Goal: Task Accomplishment & Management: Manage account settings

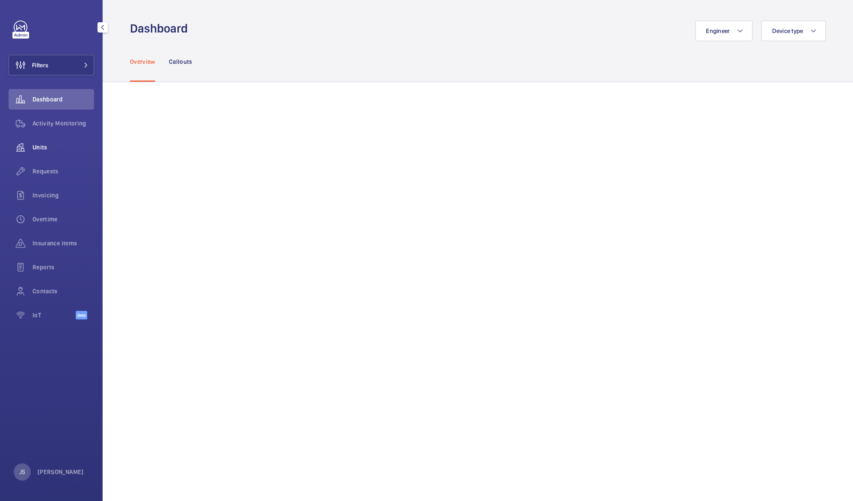
click at [41, 153] on div "Units" at bounding box center [52, 147] width 86 height 21
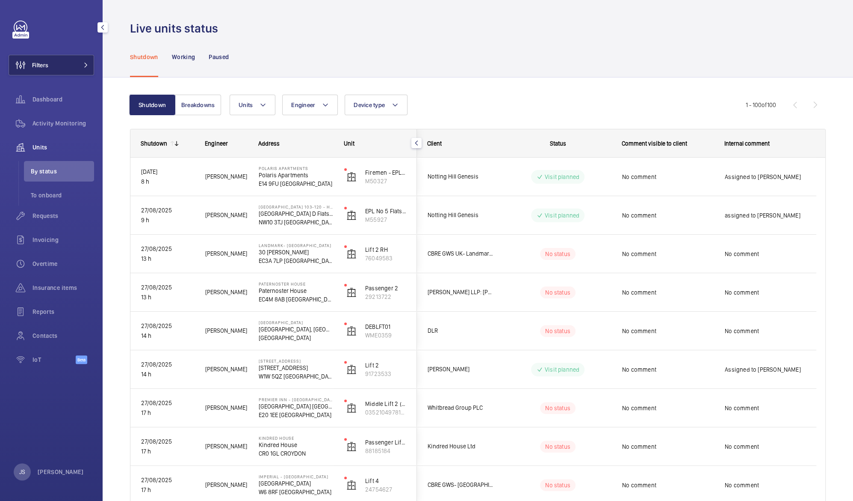
click at [35, 65] on span "Filters" at bounding box center [40, 65] width 16 height 9
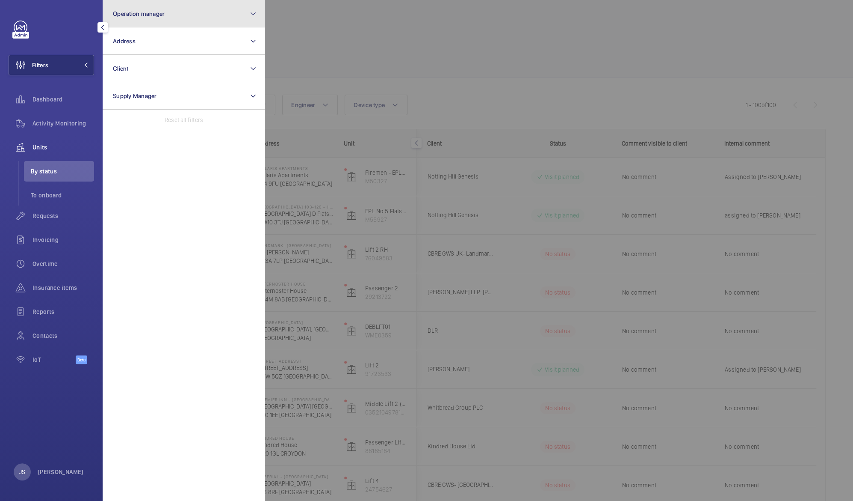
click at [128, 14] on span "Operation manager" at bounding box center [139, 13] width 52 height 7
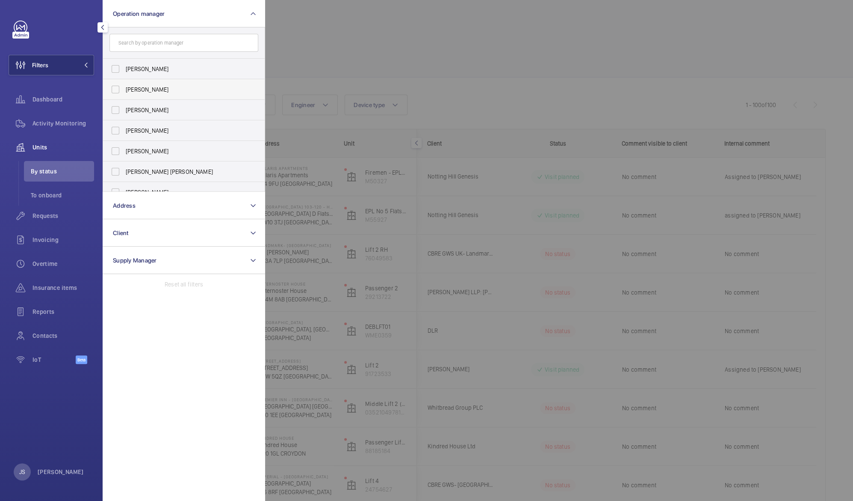
click at [143, 91] on span "[PERSON_NAME]" at bounding box center [185, 89] width 118 height 9
click at [124, 91] on input "[PERSON_NAME]" at bounding box center [115, 89] width 17 height 17
checkbox input "true"
click at [298, 53] on div at bounding box center [691, 250] width 853 height 501
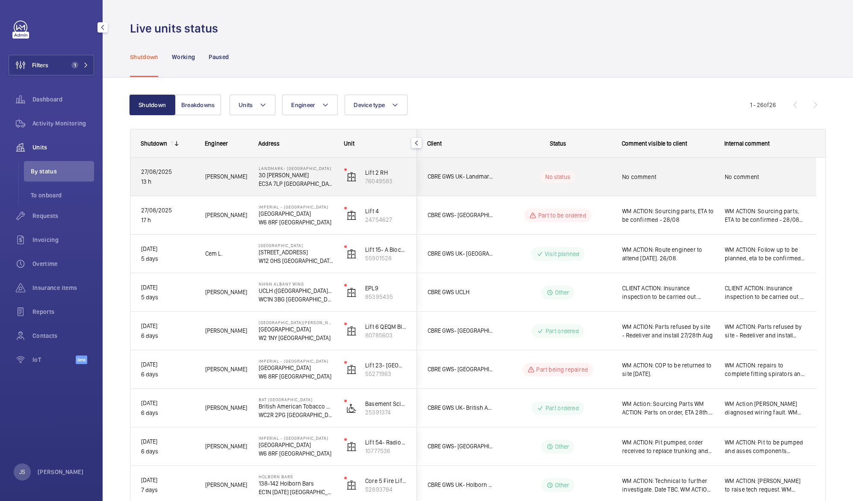
click at [278, 178] on p "30 [PERSON_NAME]" at bounding box center [296, 175] width 74 height 9
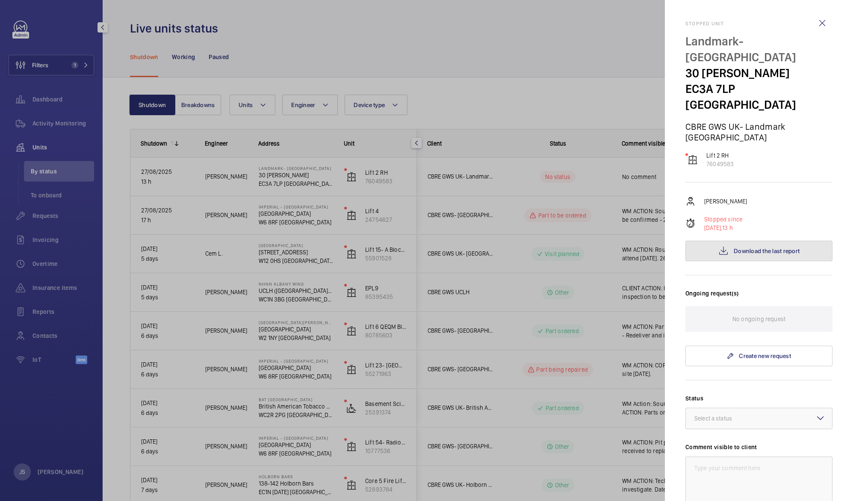
click at [740, 247] on span "Download the last report" at bounding box center [767, 250] width 66 height 7
click at [382, 68] on div at bounding box center [426, 250] width 853 height 501
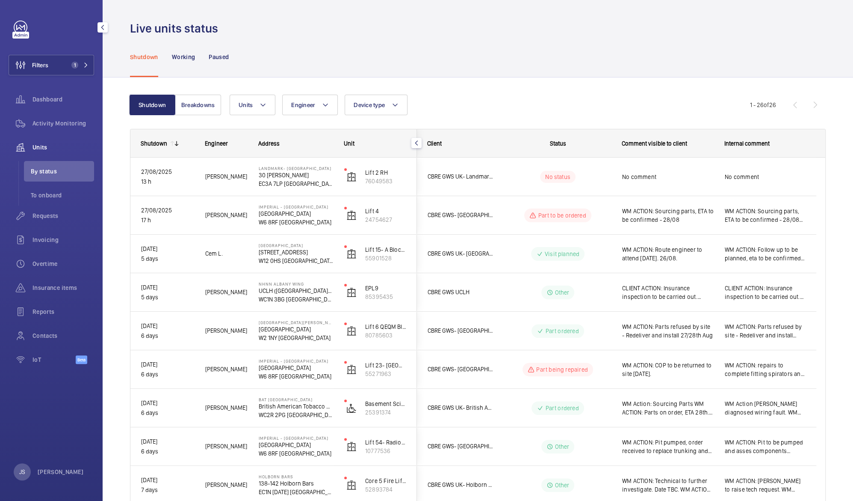
click at [281, 182] on p "EC3A 7LP [GEOGRAPHIC_DATA]" at bounding box center [296, 183] width 74 height 9
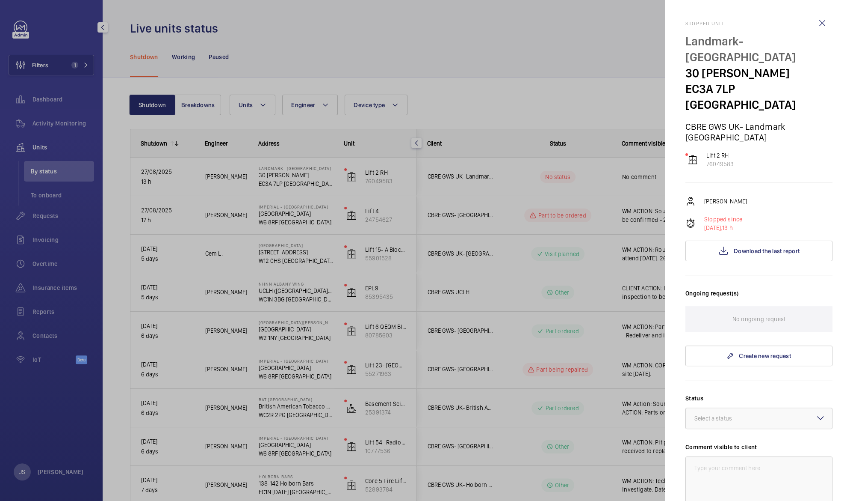
click at [556, 46] on div at bounding box center [426, 250] width 853 height 501
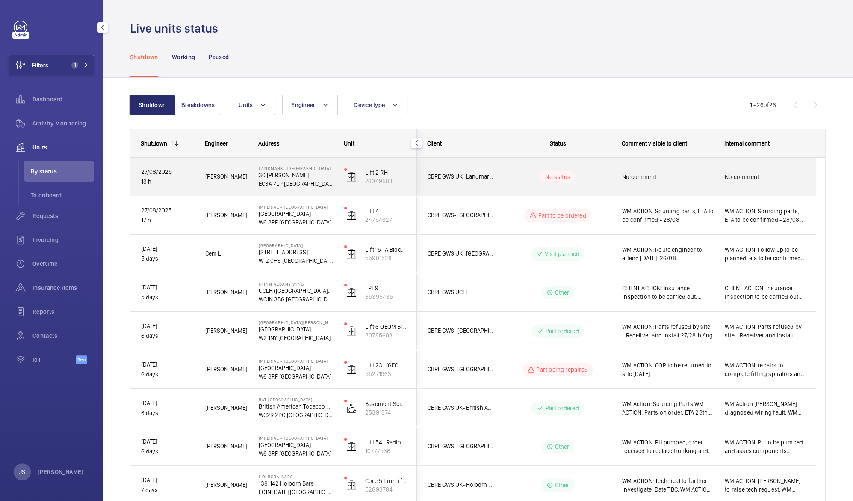
click at [259, 176] on p "30 [PERSON_NAME]" at bounding box center [296, 175] width 74 height 9
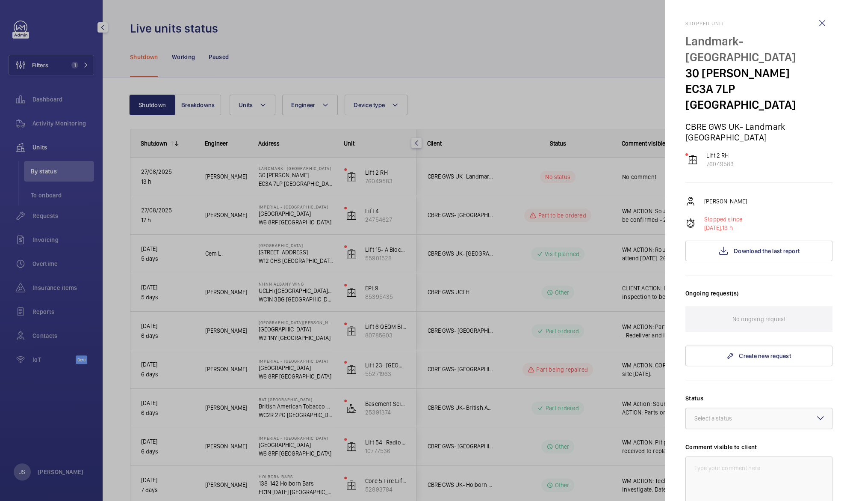
click at [616, 53] on div at bounding box center [426, 250] width 853 height 501
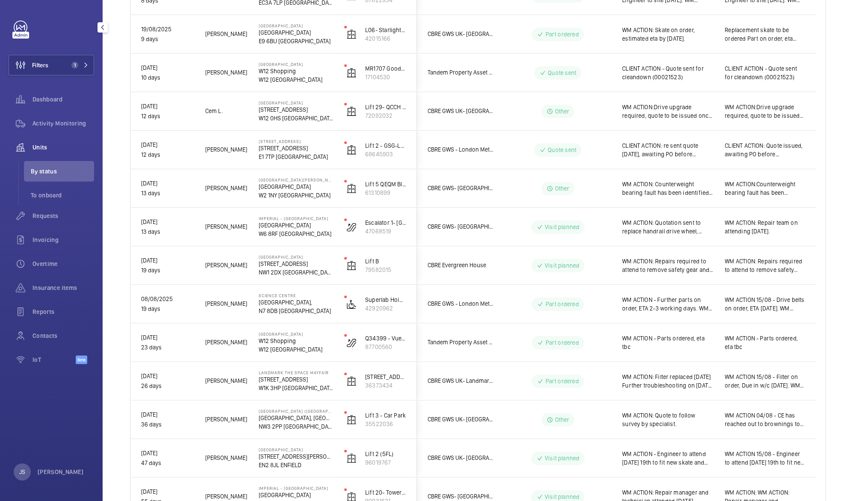
scroll to position [528, 0]
click at [286, 231] on p "W6 8RF [GEOGRAPHIC_DATA]" at bounding box center [296, 233] width 74 height 9
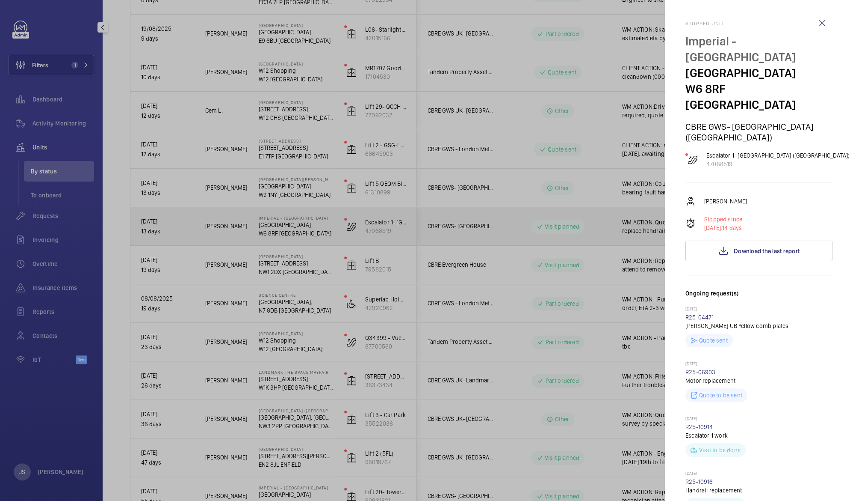
scroll to position [2, 0]
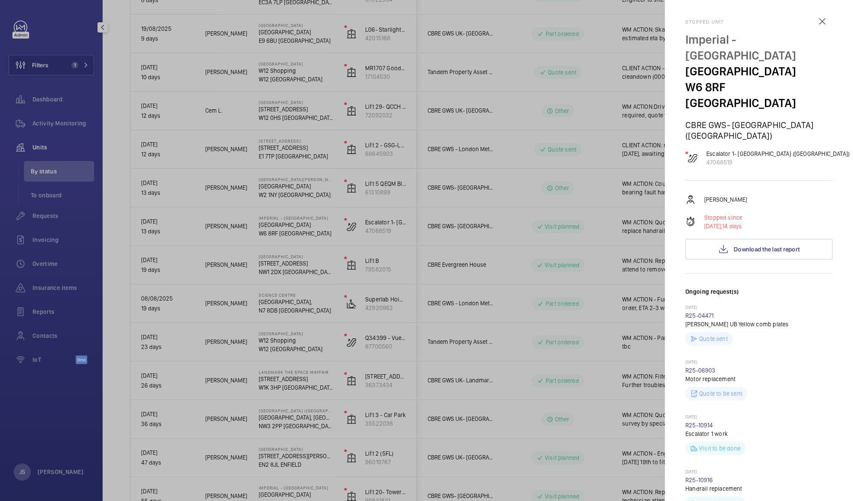
click at [220, 147] on div at bounding box center [426, 250] width 853 height 501
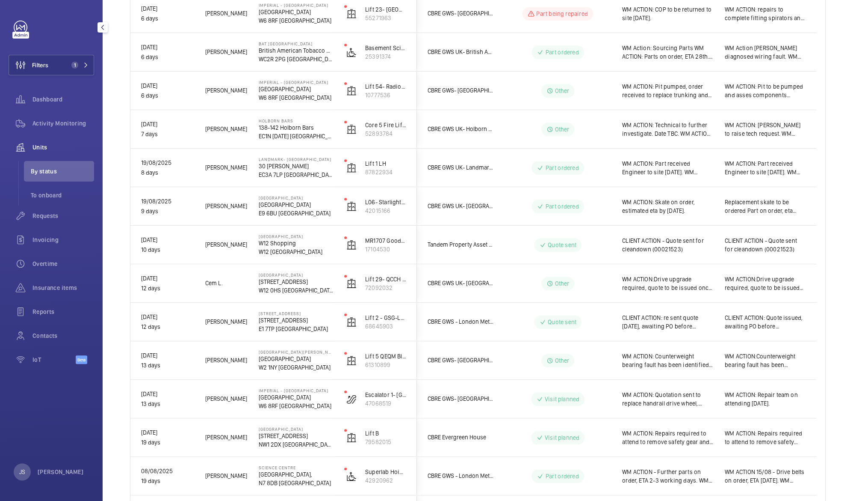
scroll to position [356, 0]
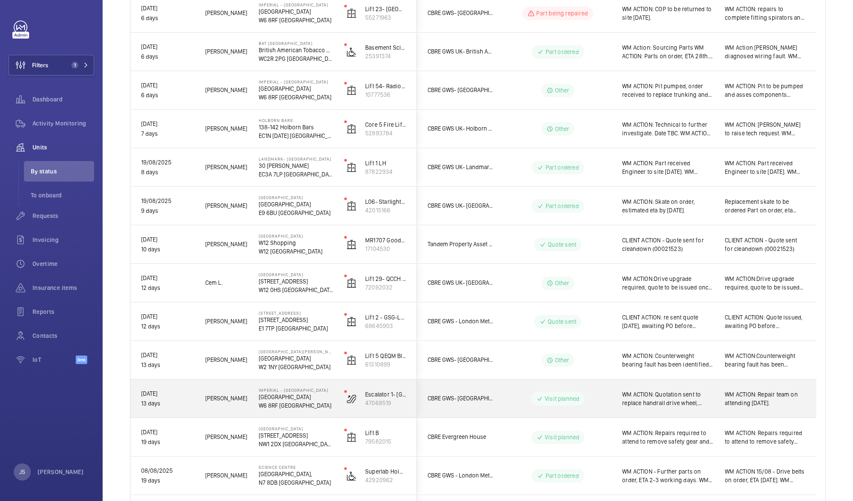
click at [667, 401] on span "WM ACTION: Quotation sent to replace handrail drive wheel, awaiting instruction…" at bounding box center [668, 398] width 92 height 17
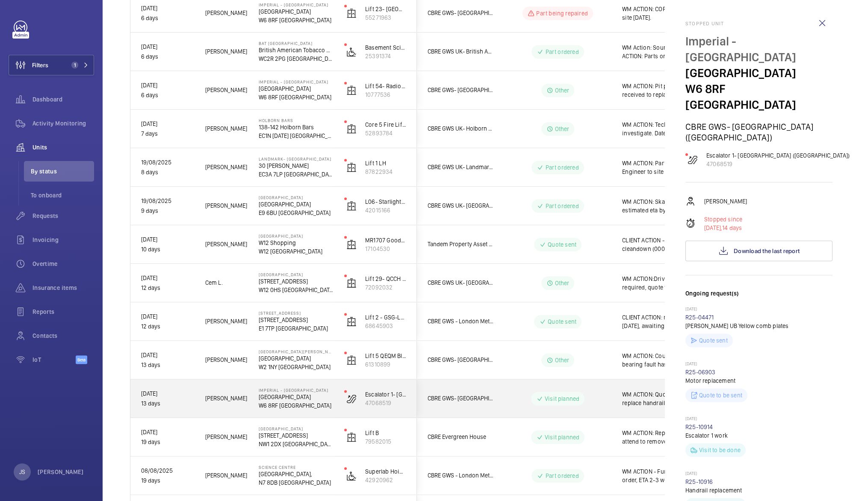
click at [667, 401] on div at bounding box center [426, 250] width 853 height 501
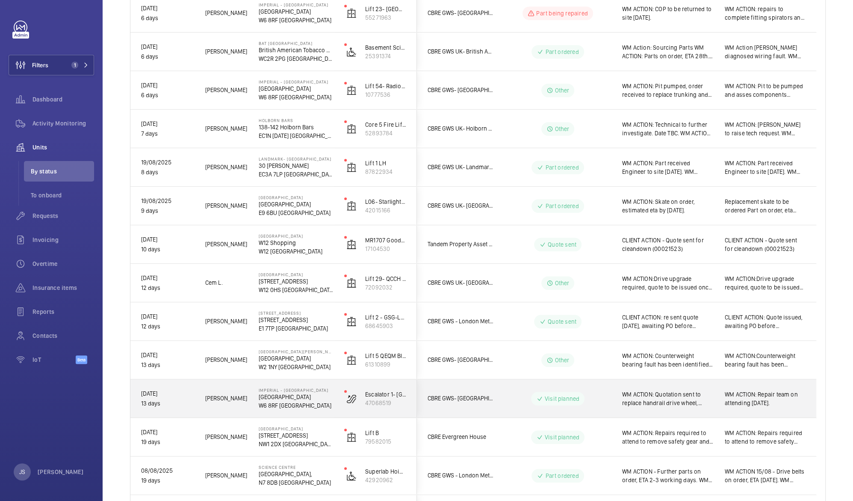
click at [667, 401] on span "WM ACTION: Quotation sent to replace handrail drive wheel, awaiting instruction…" at bounding box center [668, 398] width 92 height 17
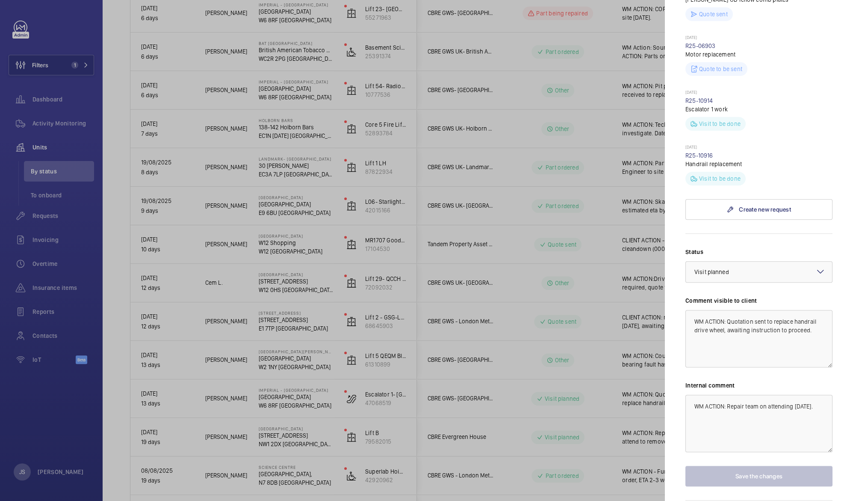
scroll to position [344, 0]
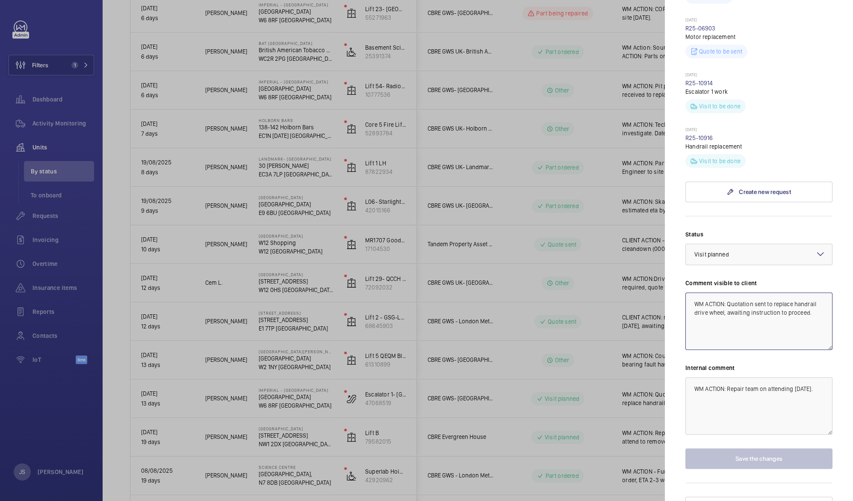
click at [728, 292] on textarea "WM ACTION: Quotation sent to replace handrail drive wheel, awaiting instruction…" at bounding box center [759, 320] width 147 height 57
click at [723, 305] on textarea "WM ACTION: Quotation sent to replace handrail drive wheel, awaiting instruction…" at bounding box center [759, 320] width 147 height 57
click at [749, 304] on textarea "WM ACTION: Quotation sent to replace handrail drive wheel, awaiting instruction…" at bounding box center [759, 320] width 147 height 57
click at [746, 296] on textarea "WM ACTION: Quotation sent to replace handrail drive wheel, awaiting instruction…" at bounding box center [759, 320] width 147 height 57
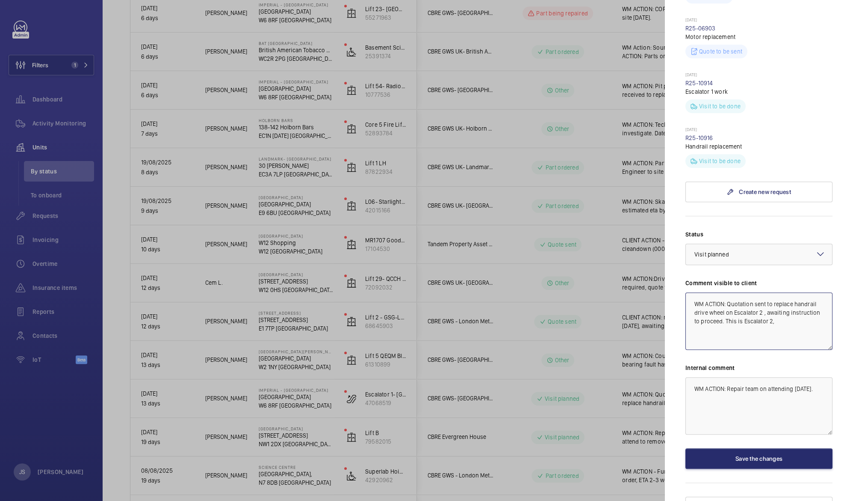
drag, startPoint x: 755, startPoint y: 305, endPoint x: 803, endPoint y: 302, distance: 48.0
click at [803, 302] on textarea "WM ACTION: Quotation sent to replace handrail drive wheel on Escalator 2 , awai…" at bounding box center [759, 320] width 147 height 57
type textarea "WM ACTION: Quotation sent to replace handrail drive wheel on Escalator 2 , awai…"
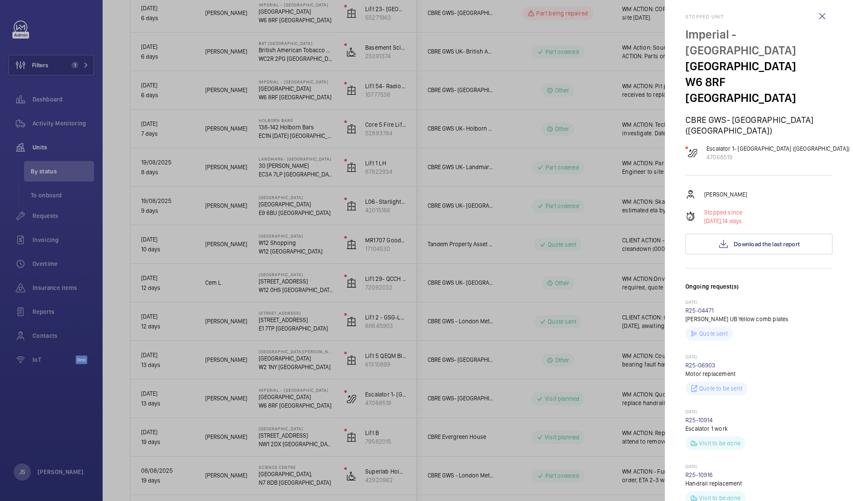
scroll to position [7, 0]
click at [784, 144] on p "Escalator 1- [GEOGRAPHIC_DATA] ([GEOGRAPHIC_DATA])" at bounding box center [778, 148] width 143 height 9
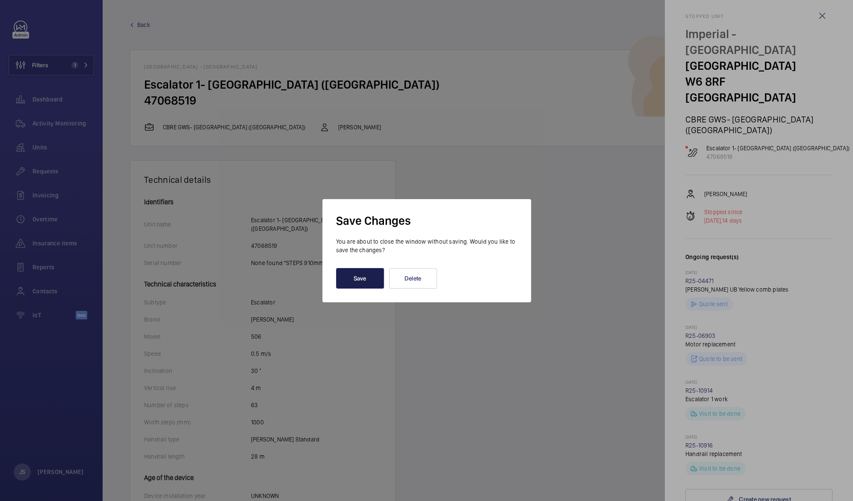
click at [373, 275] on button "Save" at bounding box center [360, 278] width 48 height 21
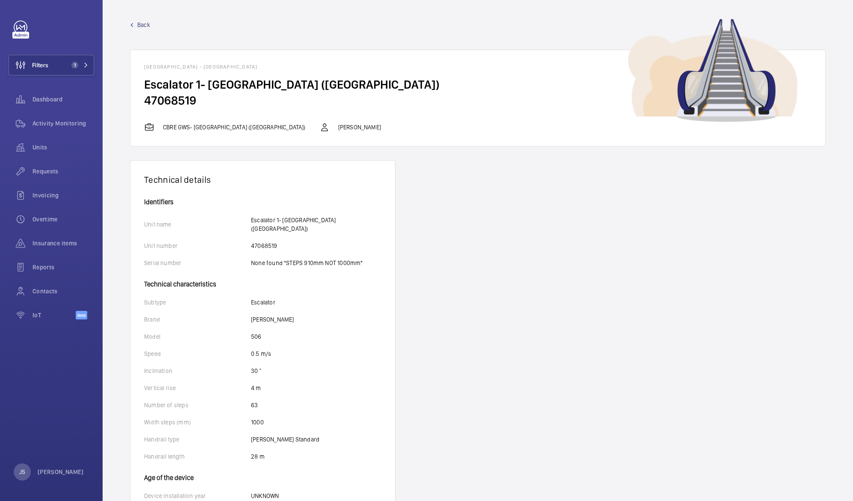
click at [326, 219] on p "Escalator 1- [GEOGRAPHIC_DATA] ([GEOGRAPHIC_DATA])" at bounding box center [316, 224] width 130 height 17
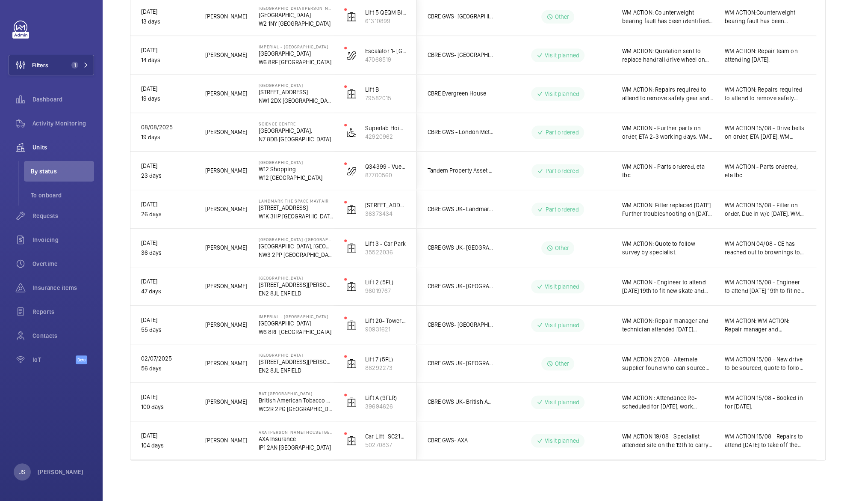
scroll to position [697, 0]
click at [655, 331] on span "WM ACTION: Repair manager and technician attended [DATE] [PERSON_NAME] will adv…" at bounding box center [668, 326] width 92 height 17
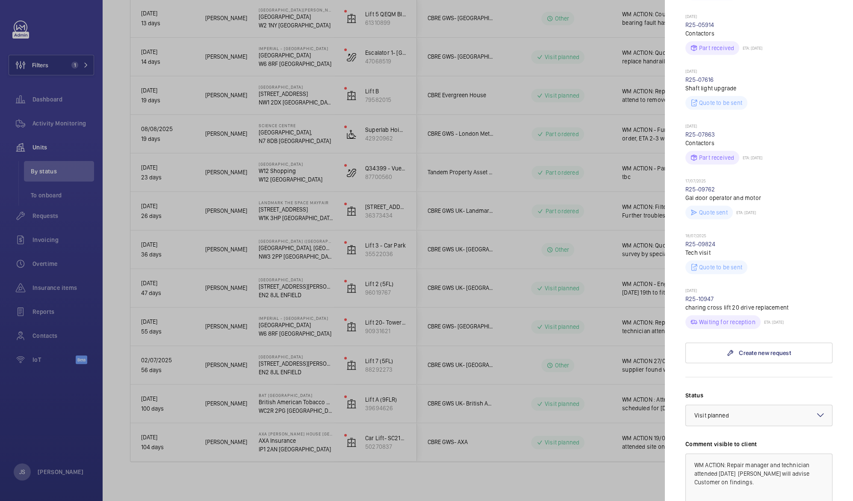
scroll to position [393, 0]
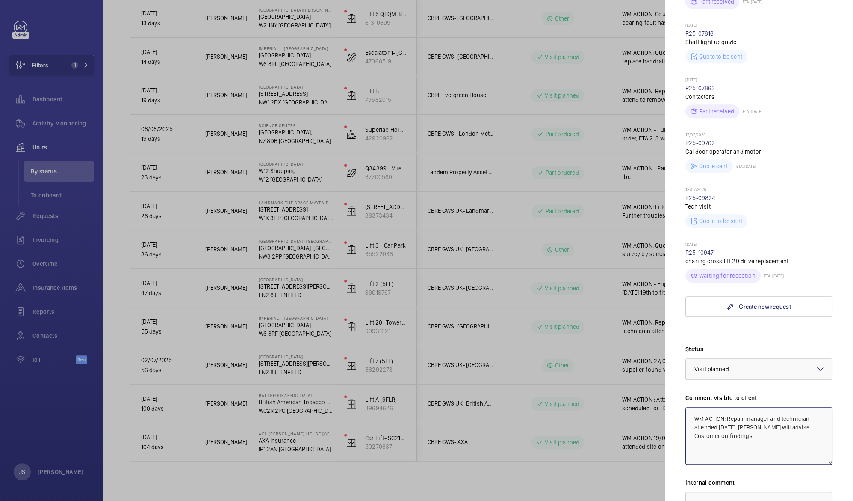
drag, startPoint x: 776, startPoint y: 409, endPoint x: 770, endPoint y: 403, distance: 8.8
click at [770, 407] on textarea "WM ACTION: Repair manager and technician attended [DATE] [PERSON_NAME] will adv…" at bounding box center [759, 435] width 147 height 57
drag, startPoint x: 781, startPoint y: 401, endPoint x: 787, endPoint y: 409, distance: 10.1
click at [787, 409] on textarea "WM ACTION: Repair manager will advise Customer on findings." at bounding box center [759, 435] width 147 height 57
type textarea "WM ACTION: Repair manager co-ordinating with [PERSON_NAME] & [PERSON_NAME] on n…"
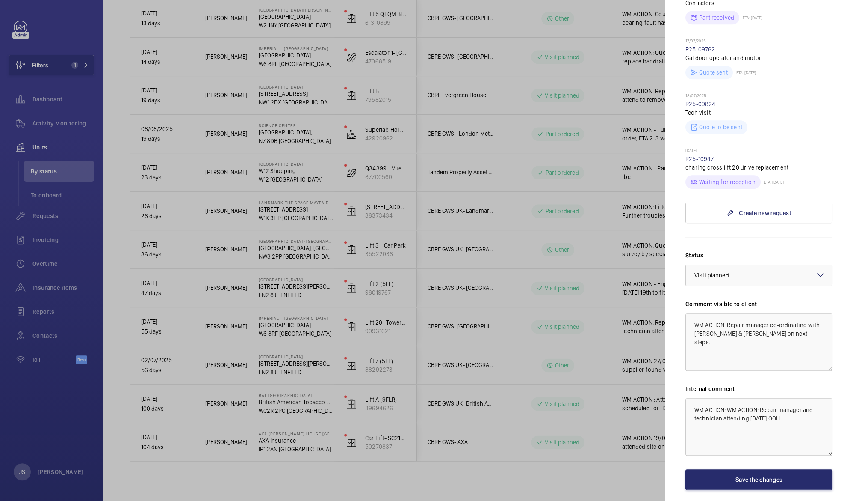
scroll to position [508, 0]
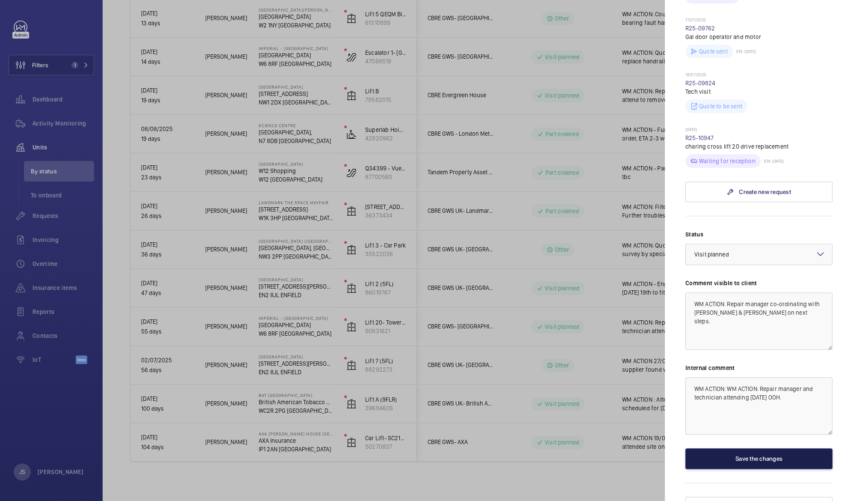
click at [758, 448] on button "Save the changes" at bounding box center [759, 458] width 147 height 21
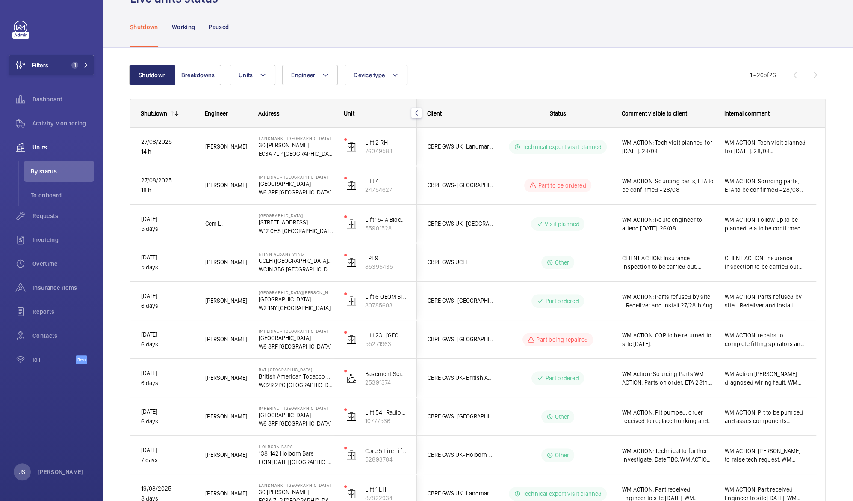
scroll to position [0, 0]
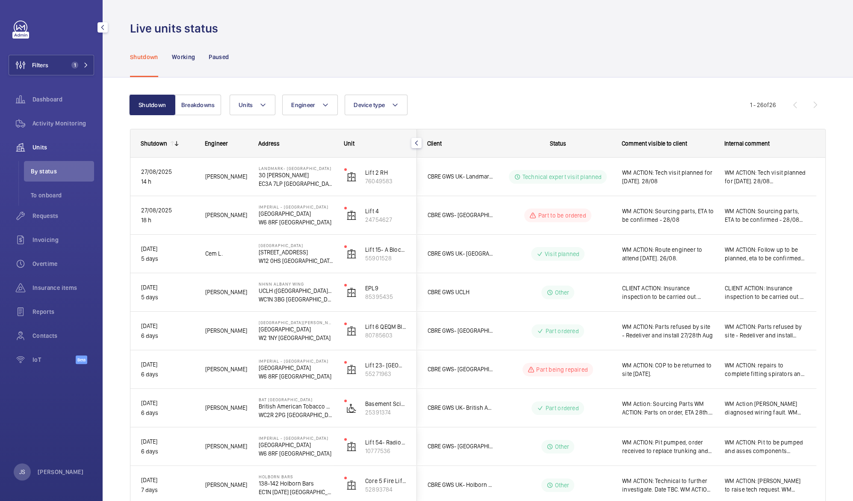
click at [40, 145] on span "Units" at bounding box center [64, 147] width 62 height 9
click at [47, 219] on span "Requests" at bounding box center [64, 215] width 62 height 9
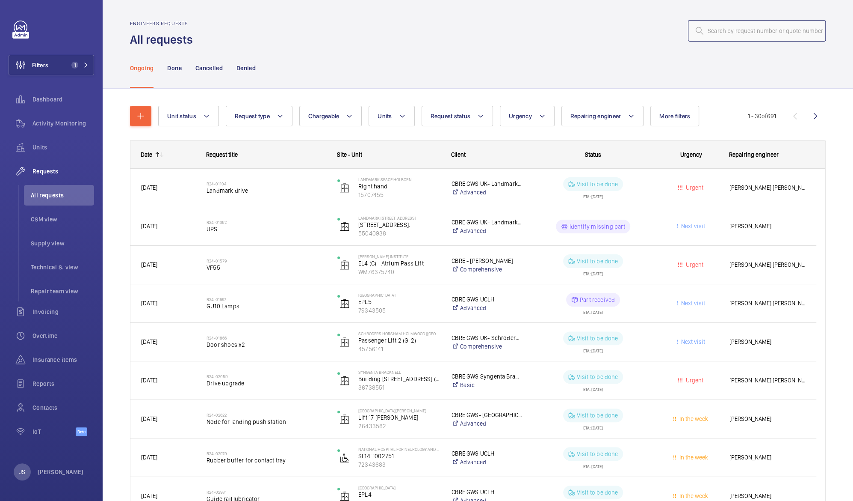
click at [700, 35] on input "text" at bounding box center [757, 30] width 138 height 21
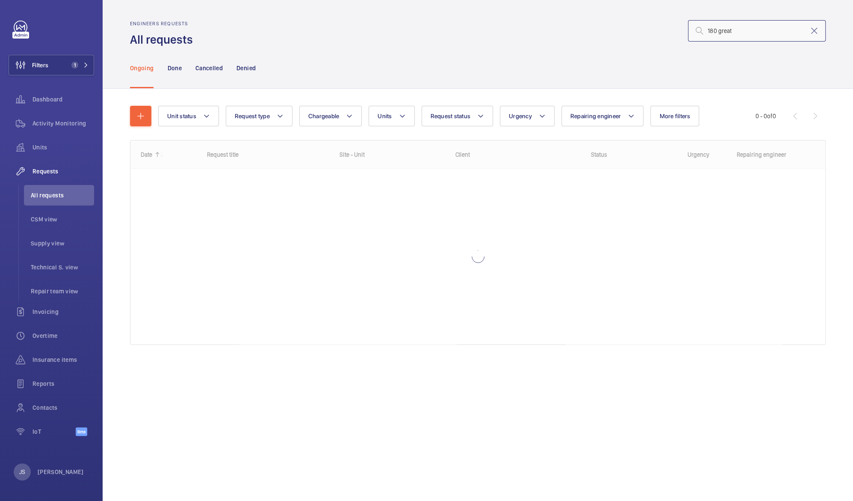
type input "180 great"
click at [53, 169] on span "Requests" at bounding box center [64, 171] width 62 height 9
click at [51, 175] on span "Requests" at bounding box center [64, 171] width 62 height 9
click at [52, 204] on li "All requests" at bounding box center [59, 195] width 70 height 21
click at [403, 118] on mat-icon at bounding box center [402, 116] width 7 height 10
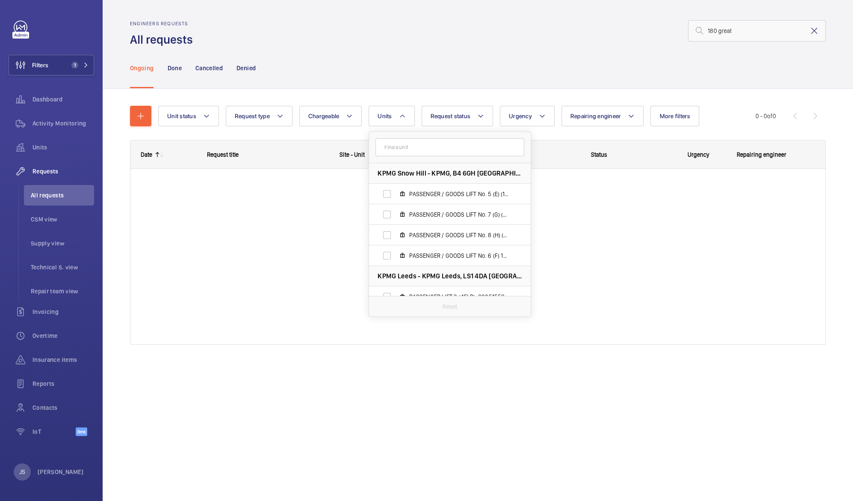
click at [811, 31] on mat-icon at bounding box center [814, 31] width 10 height 10
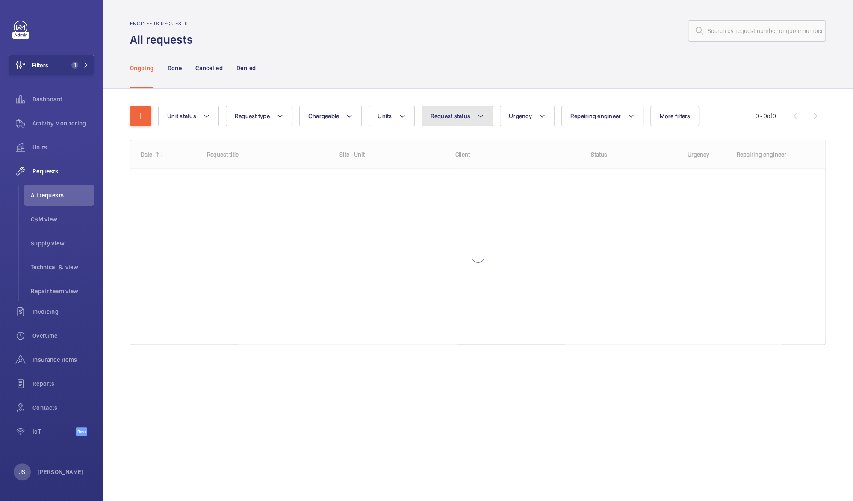
click at [450, 120] on button "Request status" at bounding box center [458, 116] width 72 height 21
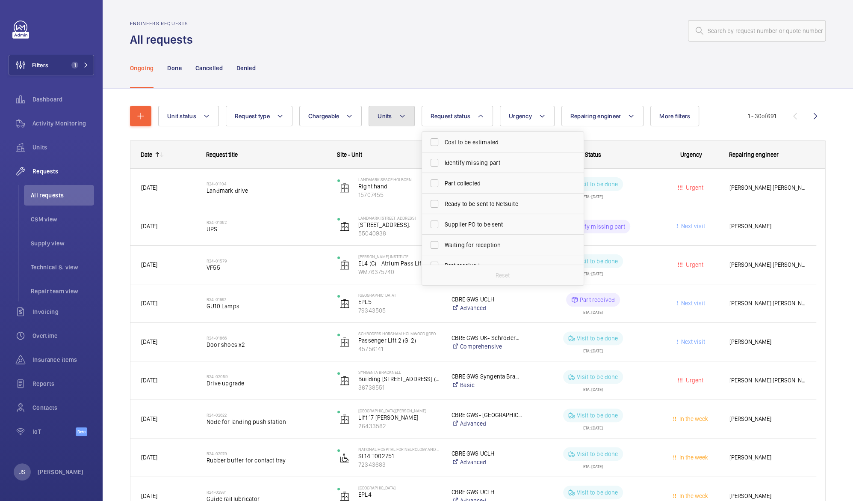
click at [403, 121] on mat-icon at bounding box center [402, 116] width 7 height 10
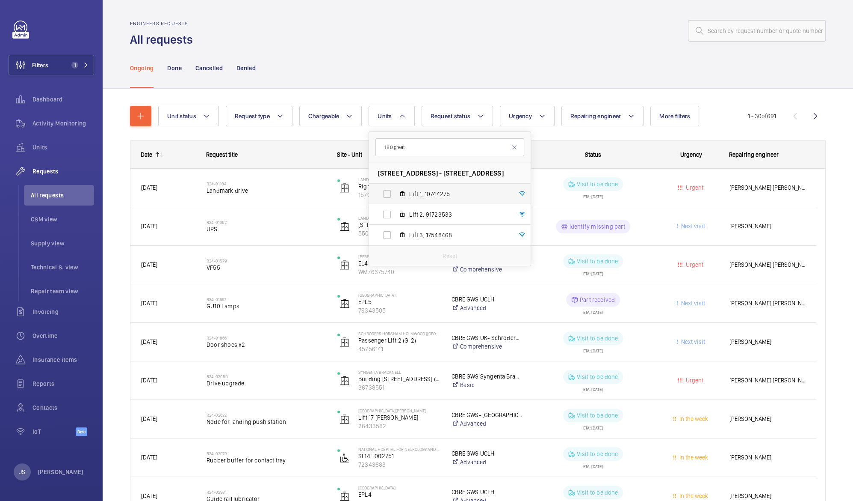
type input "180 great"
click at [385, 193] on label "Lift 1, 10744275" at bounding box center [443, 194] width 148 height 21
click at [385, 193] on input "Lift 1, 10744275" at bounding box center [387, 193] width 17 height 17
checkbox input "true"
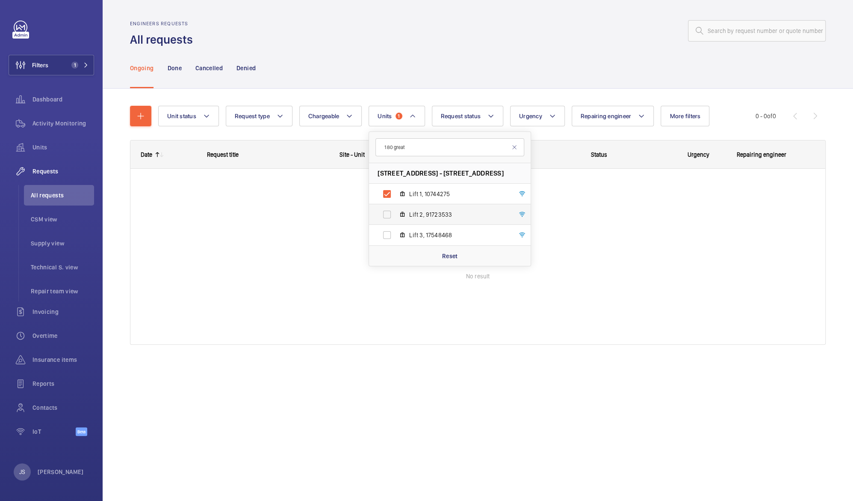
click at [387, 212] on label "Lift 2, 91723533" at bounding box center [443, 214] width 148 height 21
click at [387, 212] on input "Lift 2, 91723533" at bounding box center [387, 214] width 17 height 17
checkbox input "true"
click at [387, 233] on label "Lift 3, 17548468" at bounding box center [443, 235] width 148 height 21
click at [387, 233] on input "Lift 3, 17548468" at bounding box center [387, 234] width 17 height 17
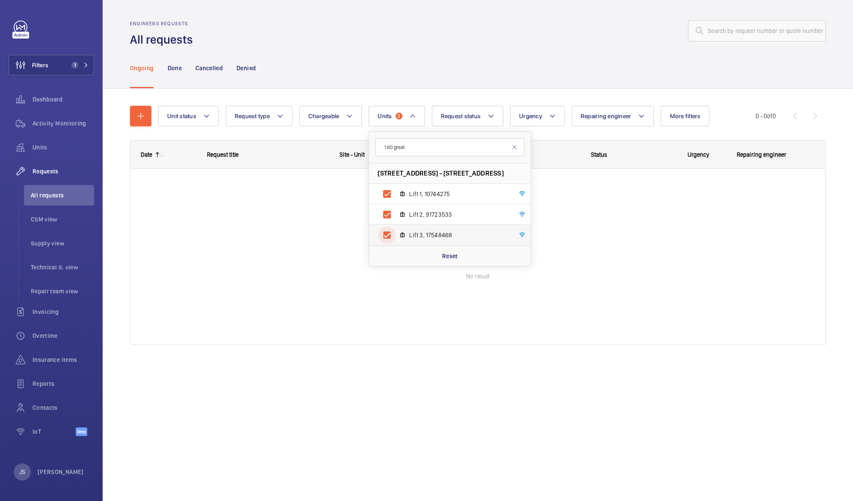
checkbox input "true"
click at [407, 149] on input "180 great" at bounding box center [450, 147] width 149 height 18
click at [207, 122] on button "Unit status" at bounding box center [188, 116] width 61 height 21
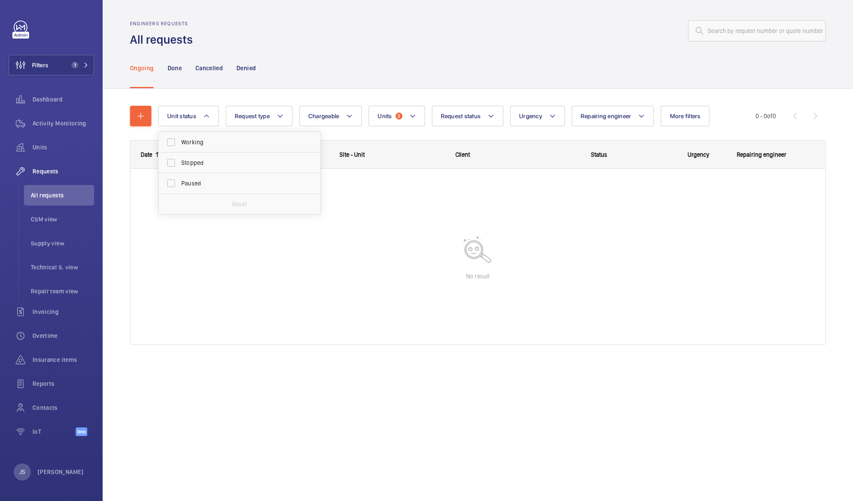
click at [262, 267] on div at bounding box center [477, 256] width 695 height 175
click at [586, 111] on button "Repairing engineer" at bounding box center [613, 116] width 83 height 21
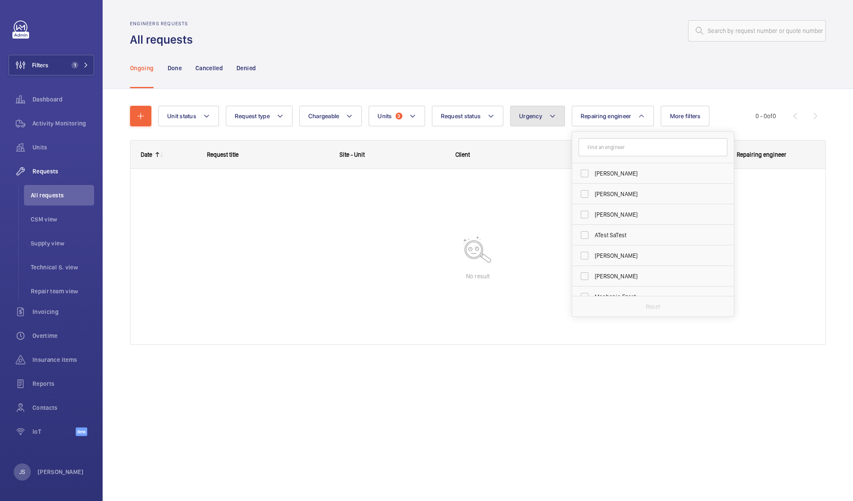
click at [555, 119] on mat-icon at bounding box center [552, 116] width 7 height 10
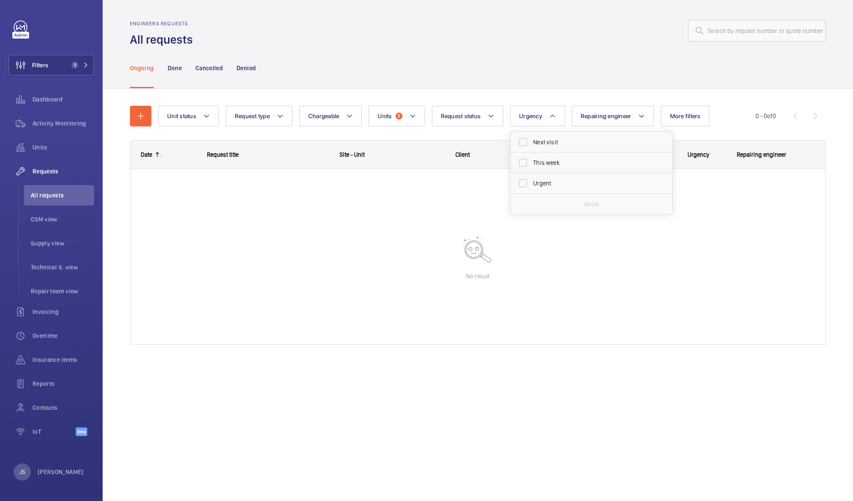
click at [256, 261] on div at bounding box center [477, 256] width 695 height 175
click at [47, 123] on span "Activity Monitoring" at bounding box center [64, 123] width 62 height 9
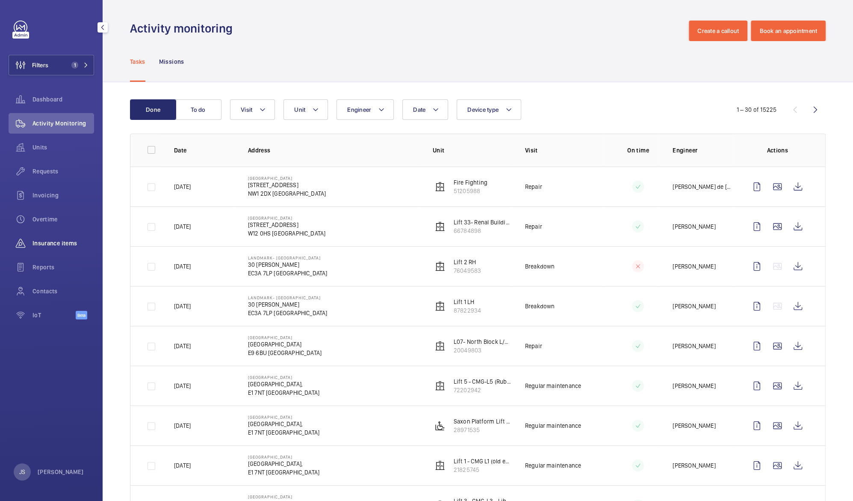
click at [46, 246] on span "Insurance items" at bounding box center [64, 243] width 62 height 9
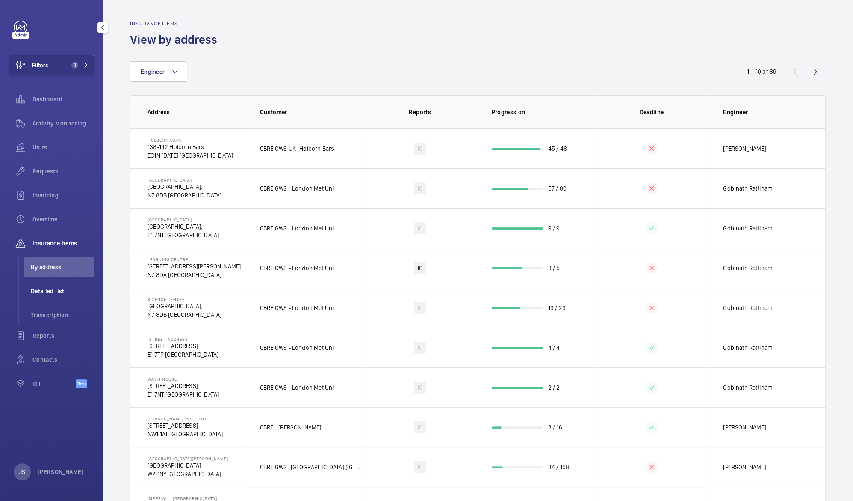
click at [59, 284] on li "Detailed list" at bounding box center [59, 291] width 70 height 21
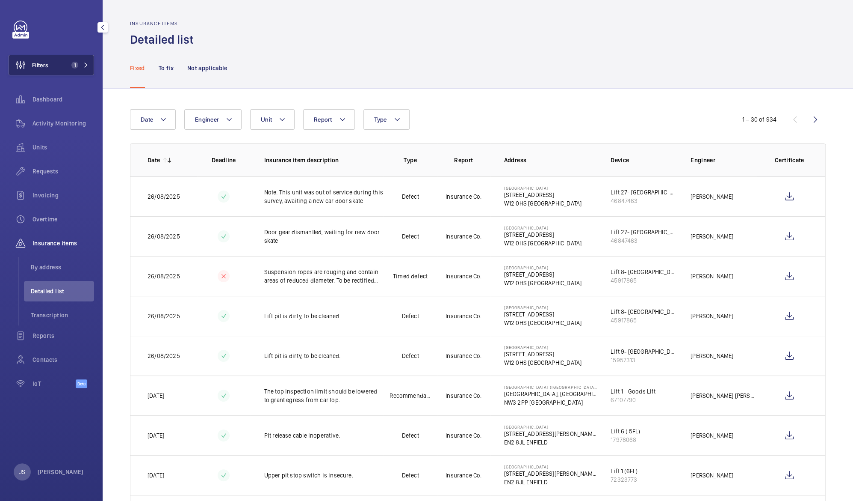
click at [68, 60] on button "Filters 1" at bounding box center [52, 65] width 86 height 21
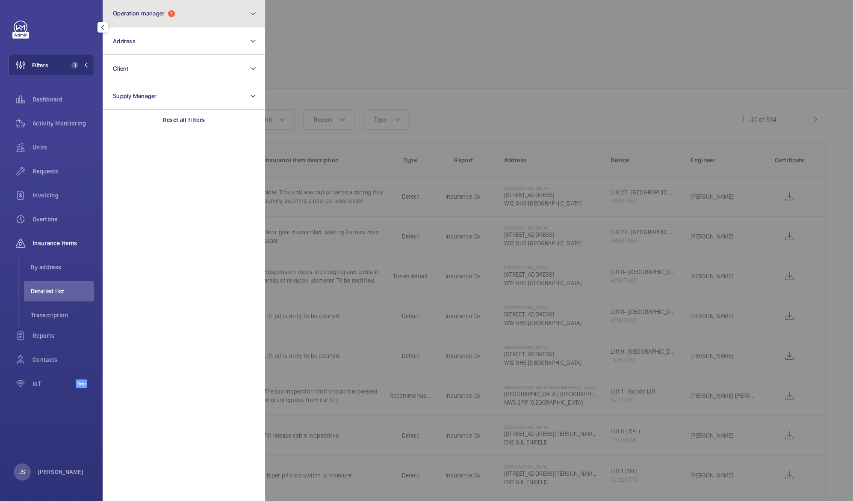
click at [157, 20] on button "Operation manager 1" at bounding box center [184, 13] width 163 height 27
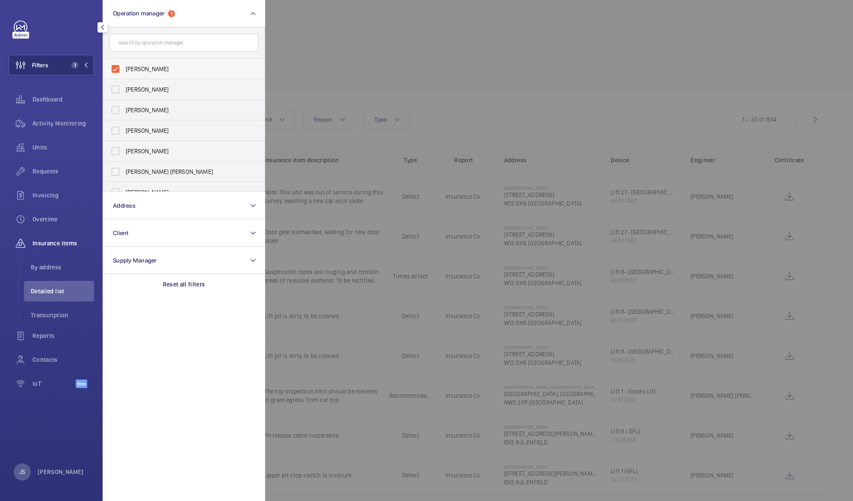
click at [115, 71] on label "[PERSON_NAME]" at bounding box center [177, 69] width 149 height 21
click at [115, 71] on input "[PERSON_NAME]" at bounding box center [115, 68] width 17 height 17
checkbox input "false"
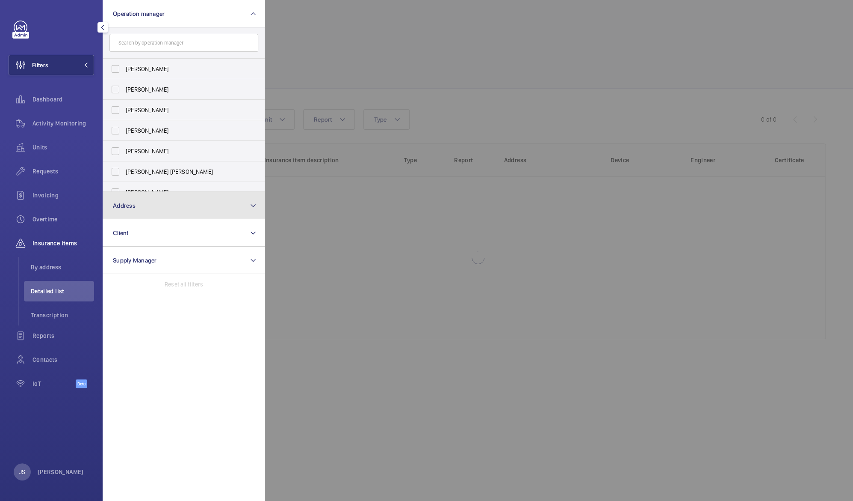
click at [127, 202] on span "Address" at bounding box center [124, 205] width 23 height 7
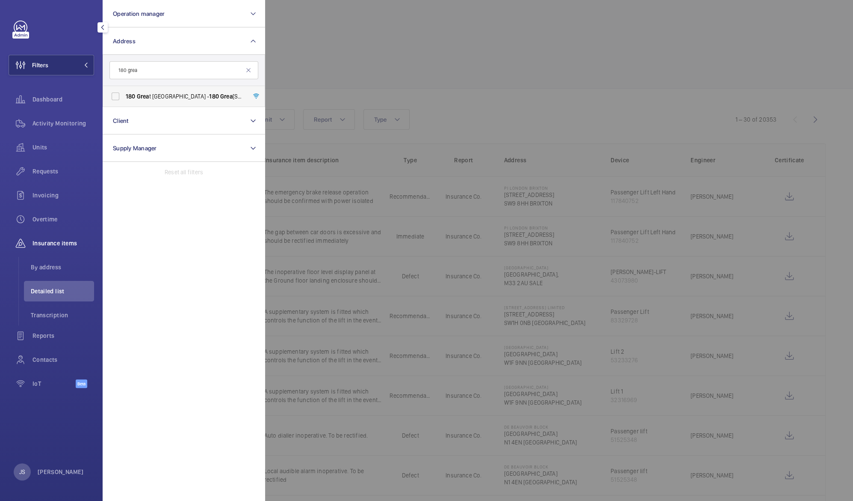
type input "180 grea"
click at [159, 98] on span "[STREET_ADDRESS] - [STREET_ADDRESS]" at bounding box center [185, 96] width 118 height 9
click at [124, 98] on input "[STREET_ADDRESS] - [STREET_ADDRESS]" at bounding box center [115, 96] width 17 height 17
checkbox input "true"
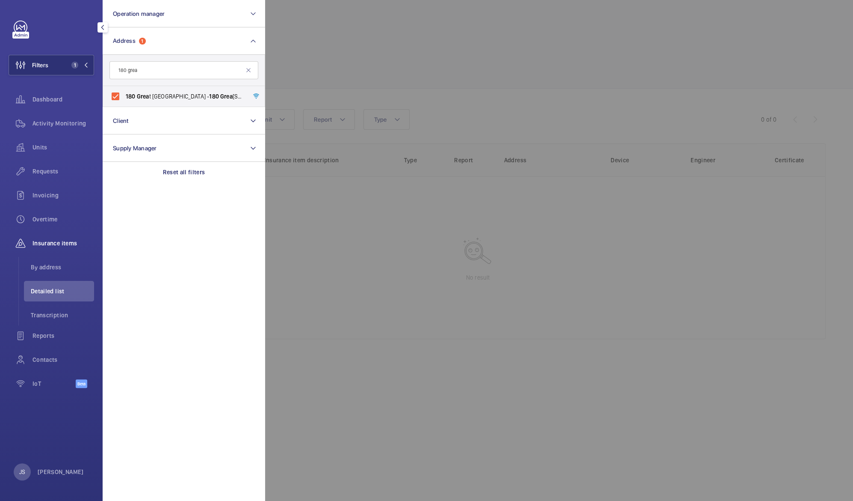
click at [354, 65] on div at bounding box center [691, 250] width 853 height 501
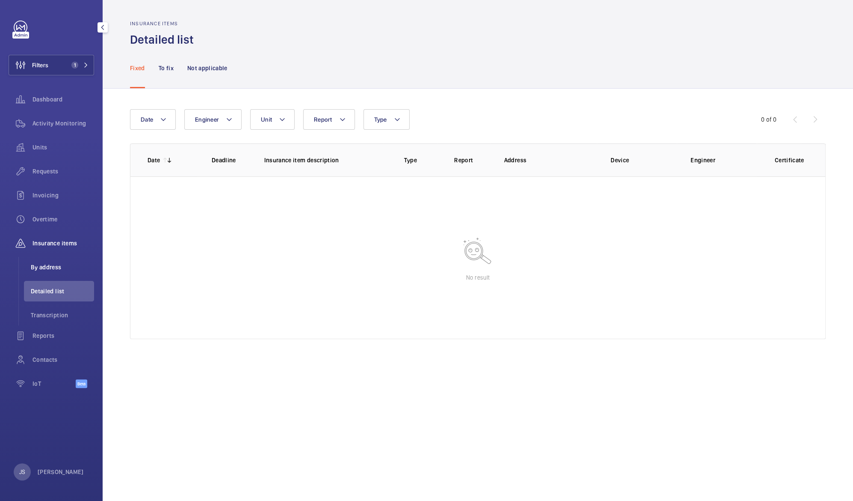
click at [42, 261] on li "By address" at bounding box center [59, 267] width 70 height 21
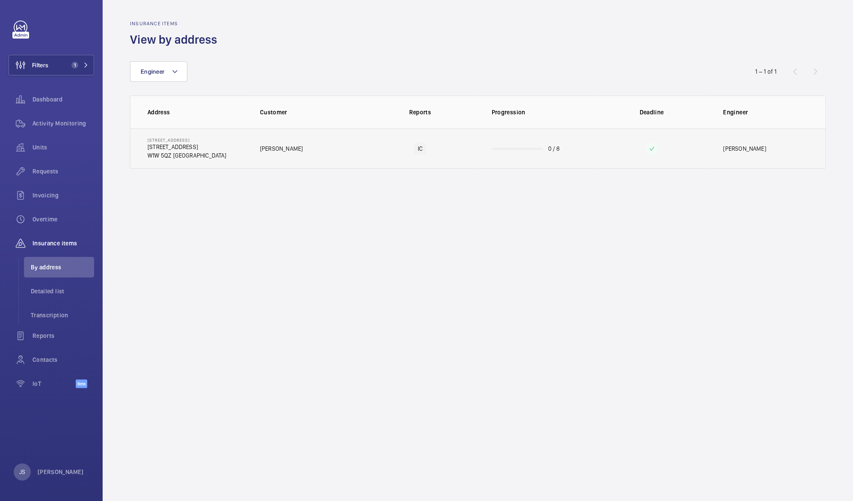
click at [235, 153] on td "[STREET_ADDRESS] [STREET_ADDRESS]" at bounding box center [188, 148] width 116 height 40
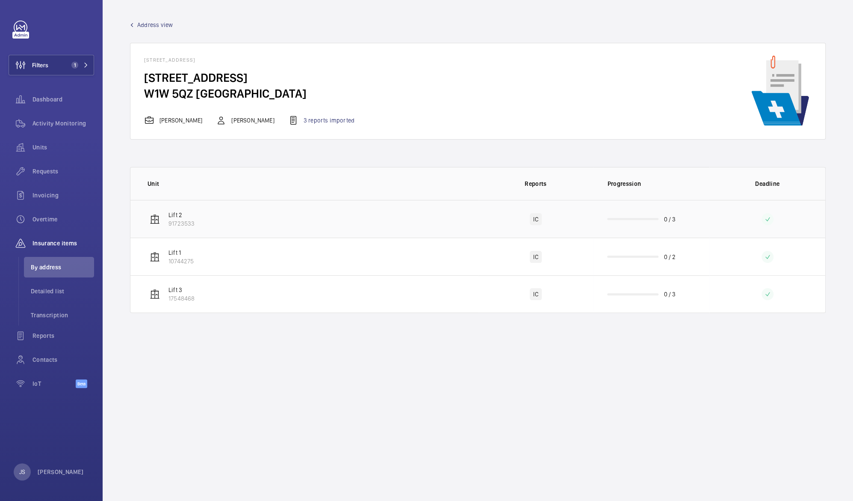
click at [314, 219] on td "Lift 2 91723533" at bounding box center [304, 219] width 348 height 38
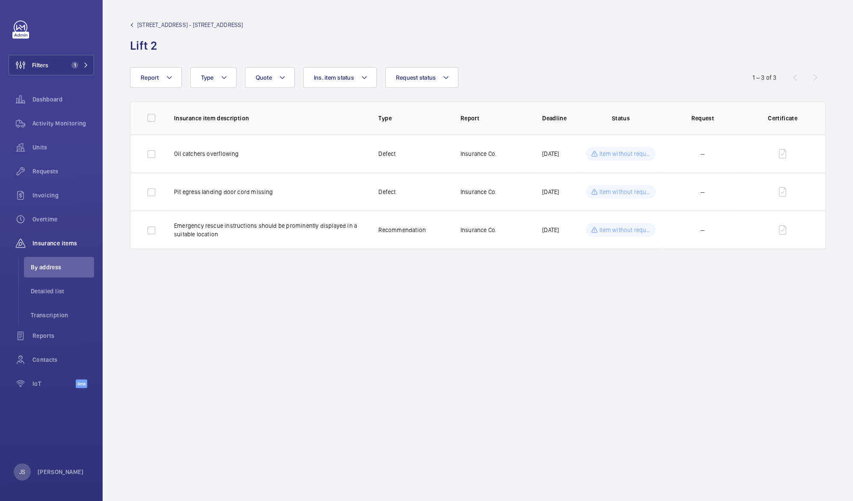
click at [197, 26] on span "[STREET_ADDRESS] - [STREET_ADDRESS]" at bounding box center [190, 25] width 106 height 9
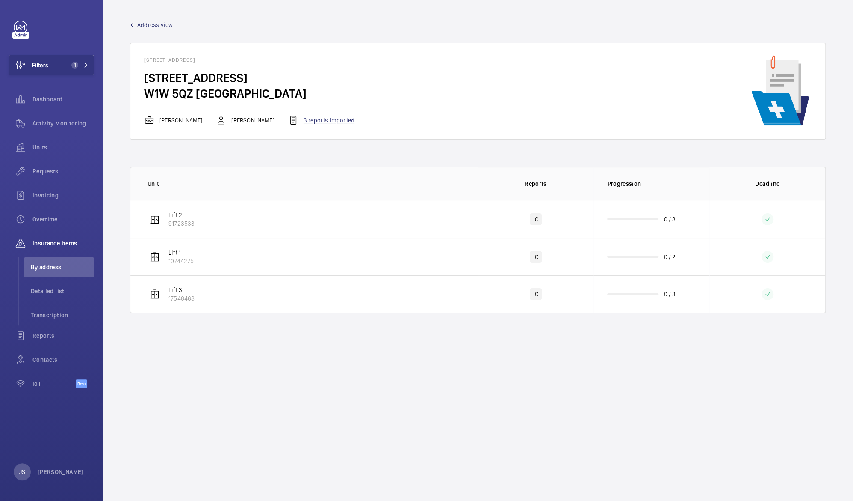
click at [292, 120] on div "3 reports imported" at bounding box center [321, 120] width 66 height 10
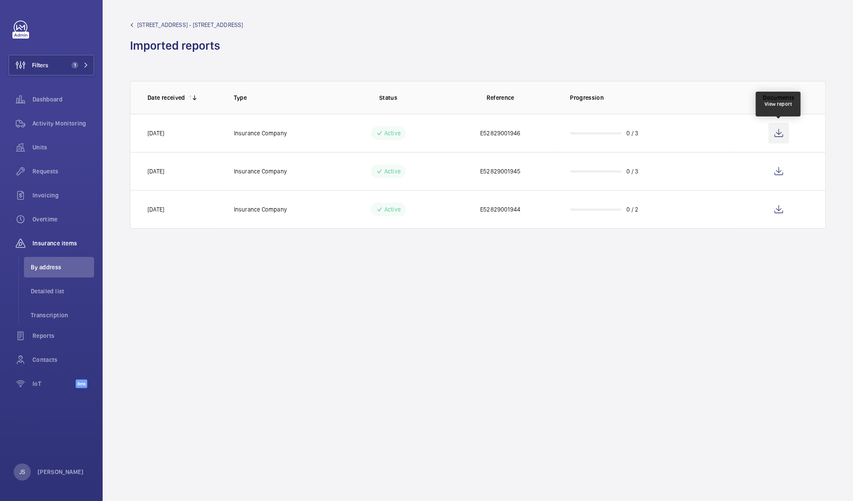
click at [778, 137] on wm-front-icon-button at bounding box center [779, 133] width 21 height 21
click at [53, 114] on div "Activity Monitoring" at bounding box center [52, 123] width 86 height 21
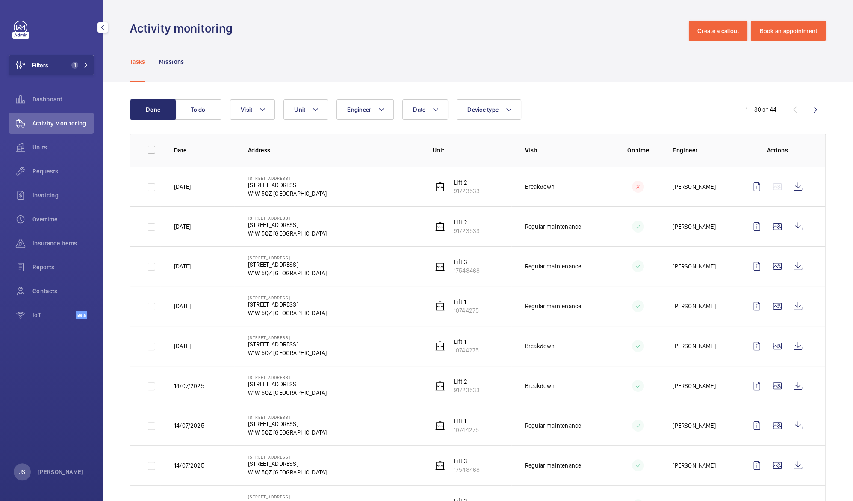
click at [52, 125] on span "Activity Monitoring" at bounding box center [64, 123] width 62 height 9
click at [29, 62] on wm-front-icon-button at bounding box center [20, 65] width 23 height 21
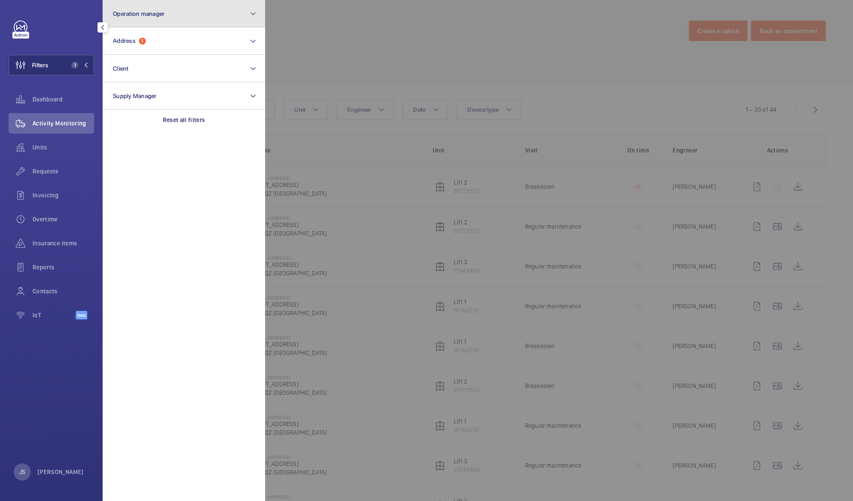
click at [154, 19] on button "Operation manager" at bounding box center [184, 13] width 163 height 27
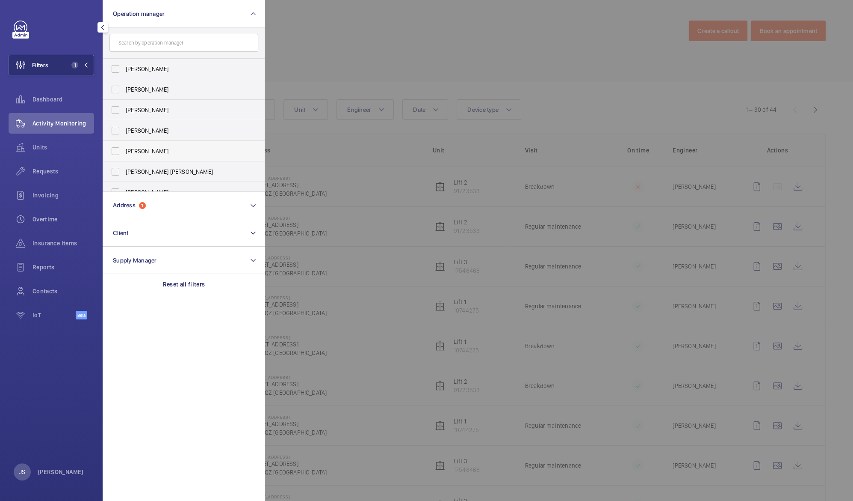
scroll to position [52, 0]
click at [112, 184] on label "[PERSON_NAME]" at bounding box center [177, 181] width 149 height 21
click at [112, 184] on input "[PERSON_NAME]" at bounding box center [115, 181] width 17 height 17
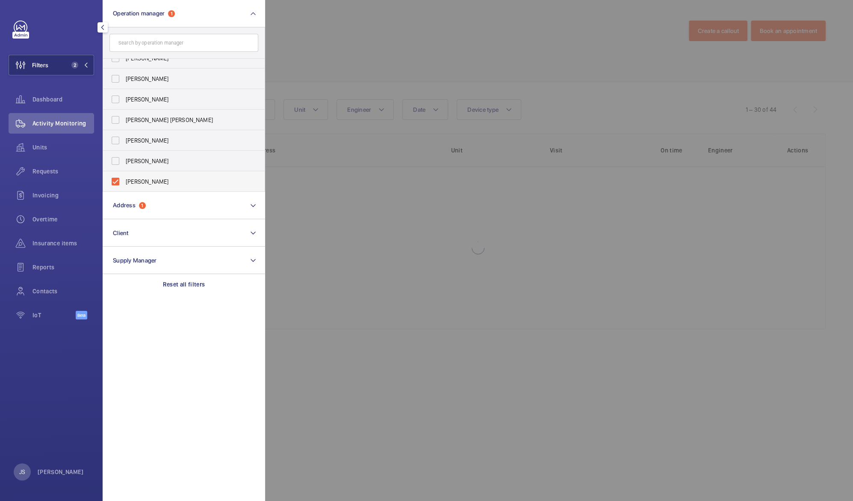
click at [113, 184] on label "[PERSON_NAME]" at bounding box center [177, 181] width 149 height 21
click at [113, 184] on input "[PERSON_NAME]" at bounding box center [115, 181] width 17 height 17
checkbox input "false"
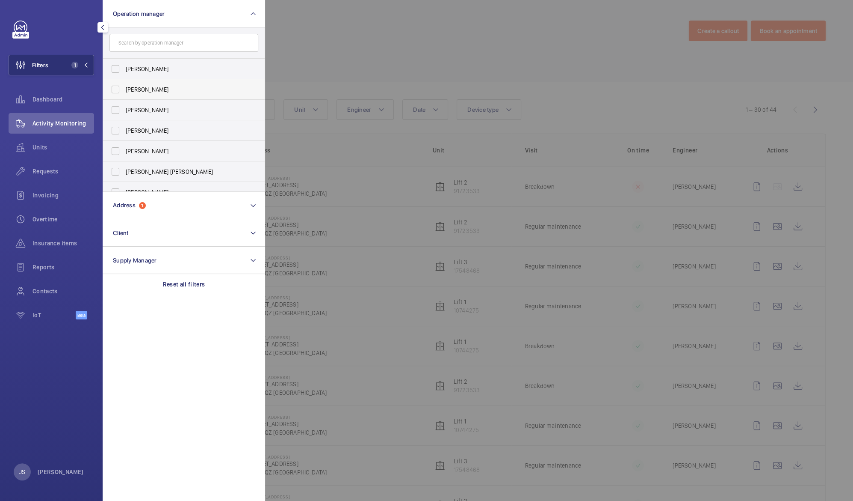
click at [139, 91] on span "[PERSON_NAME]" at bounding box center [185, 89] width 118 height 9
click at [124, 91] on input "[PERSON_NAME]" at bounding box center [115, 89] width 17 height 17
checkbox input "true"
click at [315, 103] on div at bounding box center [691, 250] width 853 height 501
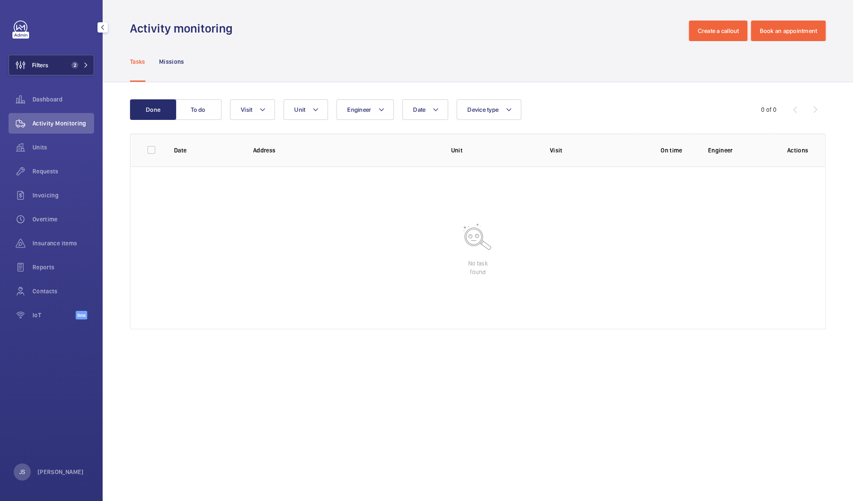
click at [82, 72] on button "Filters 2" at bounding box center [52, 65] width 86 height 21
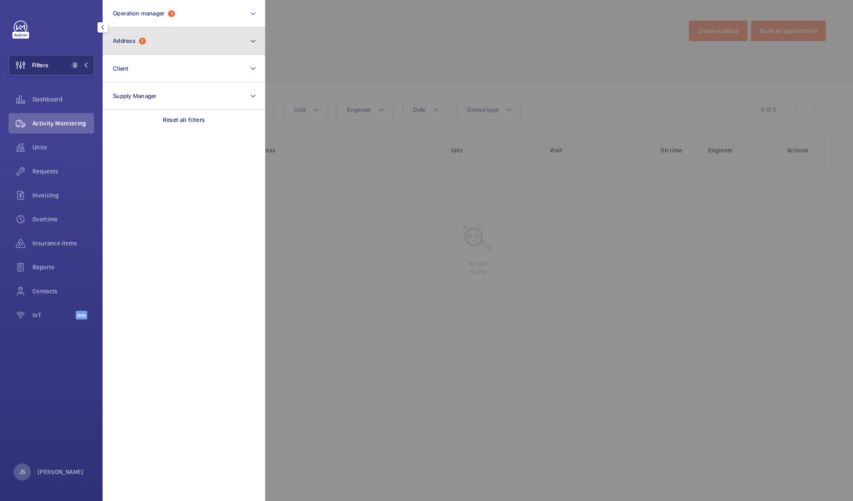
click at [172, 44] on button "Address 1" at bounding box center [184, 40] width 163 height 27
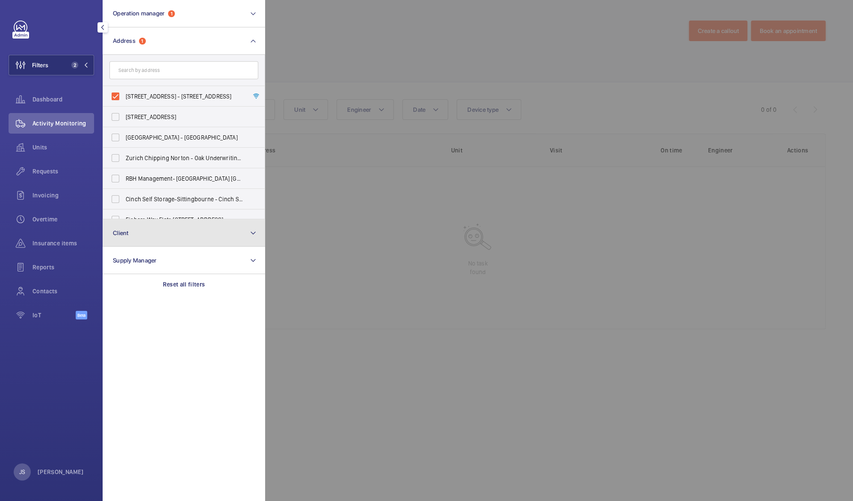
click at [130, 234] on button "Client" at bounding box center [184, 232] width 163 height 27
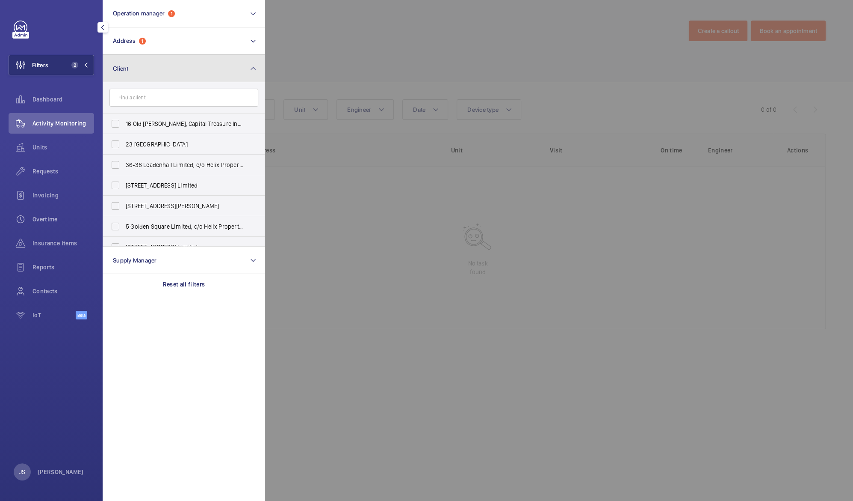
click at [140, 63] on button "Client" at bounding box center [184, 68] width 163 height 27
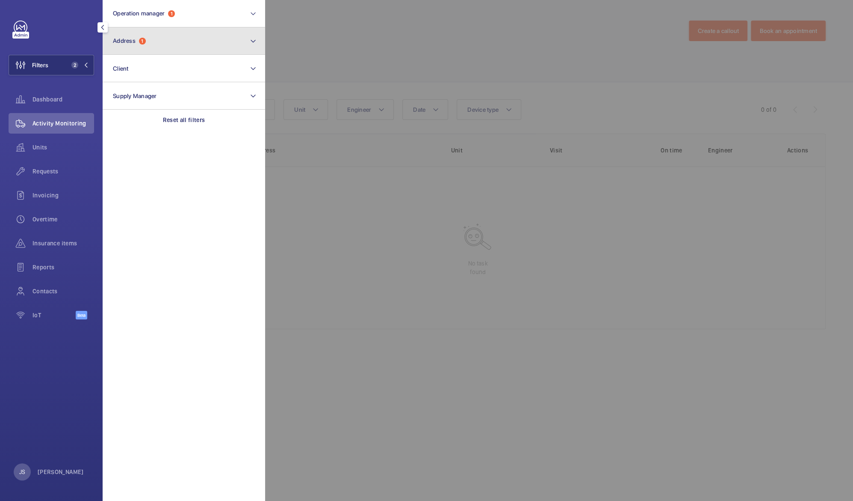
click at [130, 34] on button "Address 1" at bounding box center [184, 40] width 163 height 27
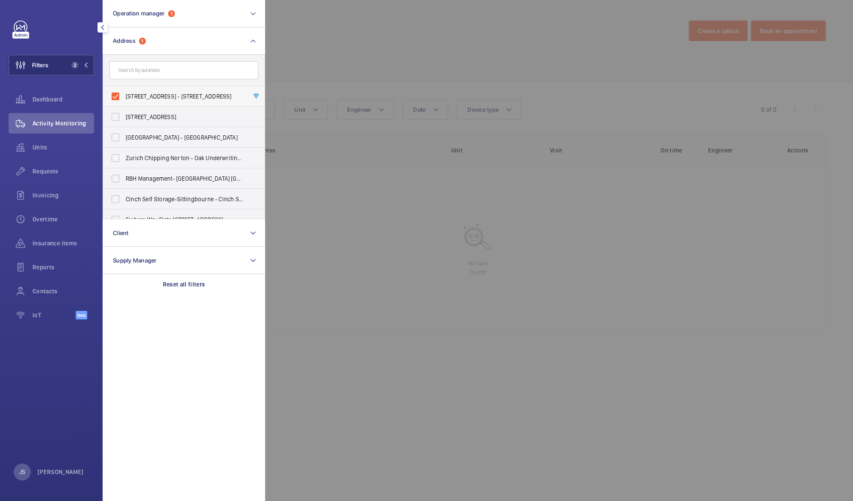
click at [117, 91] on label "[STREET_ADDRESS] - [STREET_ADDRESS]" at bounding box center [177, 96] width 149 height 21
click at [117, 91] on input "[STREET_ADDRESS] - [STREET_ADDRESS]" at bounding box center [115, 96] width 17 height 17
checkbox input "false"
click at [171, 10] on span "1" at bounding box center [171, 13] width 7 height 7
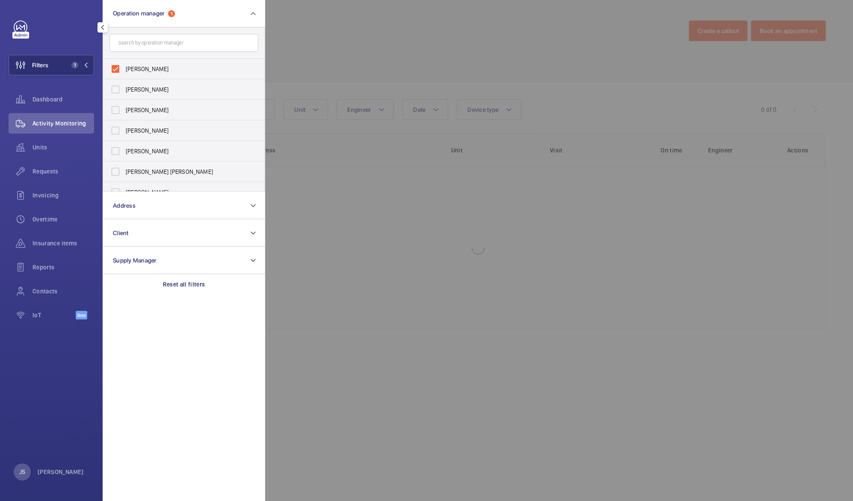
click at [305, 102] on div at bounding box center [691, 250] width 853 height 501
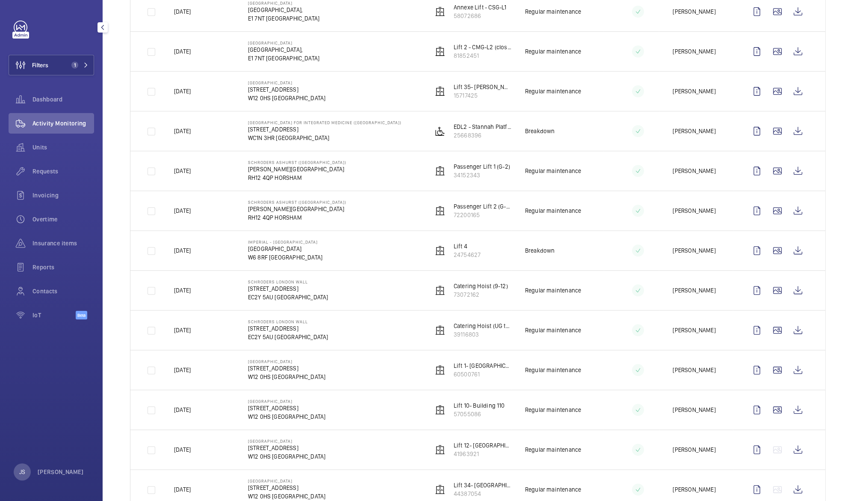
scroll to position [885, 0]
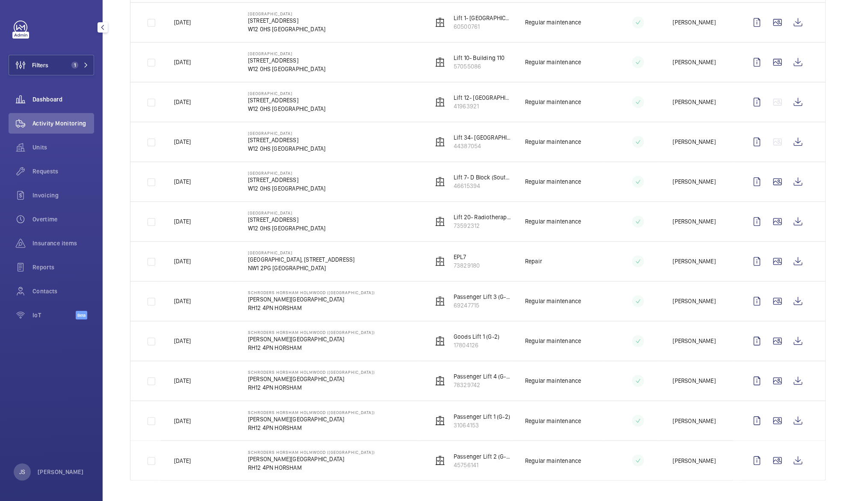
click at [48, 101] on span "Dashboard" at bounding box center [64, 99] width 62 height 9
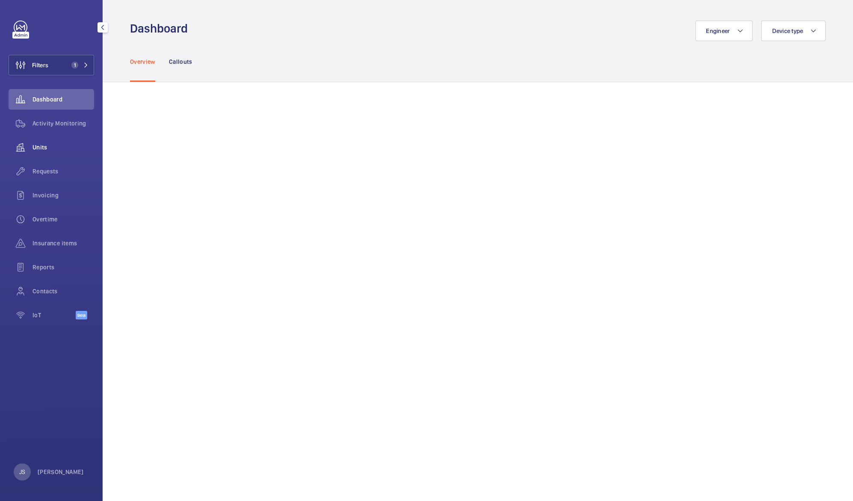
click at [41, 145] on span "Units" at bounding box center [64, 147] width 62 height 9
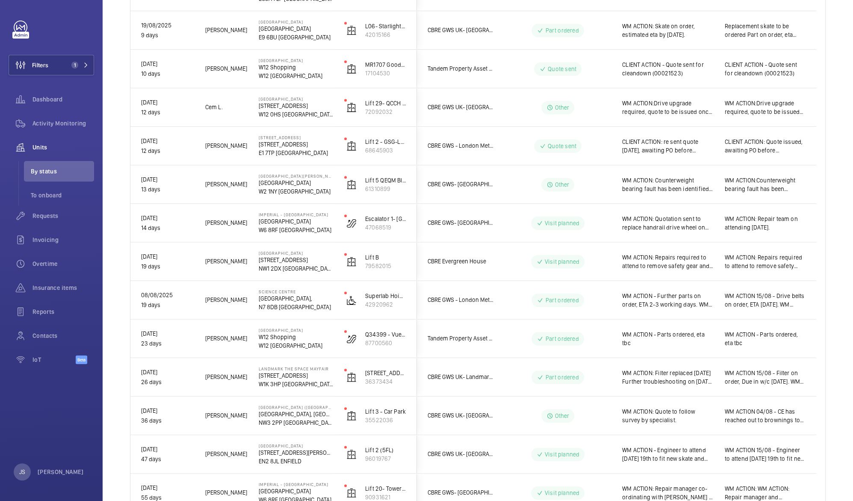
scroll to position [532, 0]
click at [652, 185] on span "WM ACTION: Counterweight bearing fault has been identified. Repair team to atte…" at bounding box center [668, 183] width 92 height 17
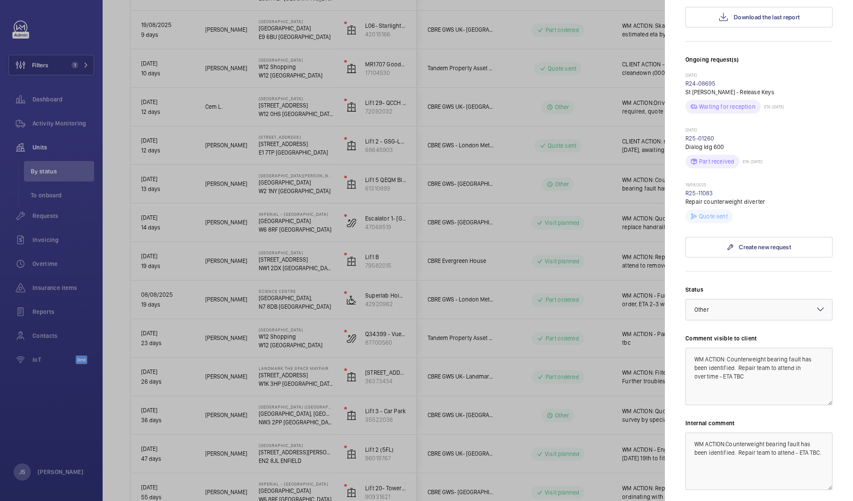
scroll to position [248, 0]
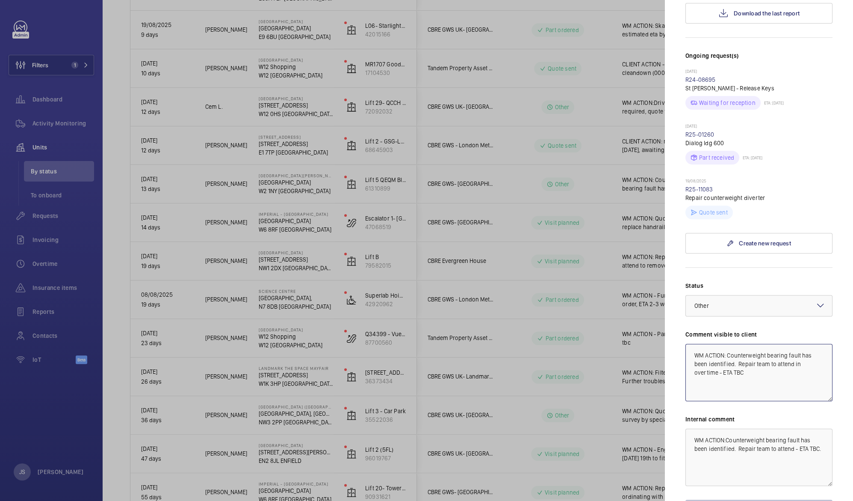
drag, startPoint x: 728, startPoint y: 313, endPoint x: 739, endPoint y: 321, distance: 13.8
click at [739, 344] on textarea "WM ACTION: Counterweight bearing fault has been identified. Repair team to atte…" at bounding box center [759, 372] width 147 height 57
click at [786, 344] on textarea "WM ACTION: Repair team to attend in overtime - ETA TBC" at bounding box center [759, 372] width 147 height 57
click at [786, 344] on textarea "WM ACTION: Repair team to attend vime - ETA TBC" at bounding box center [759, 372] width 147 height 57
type textarea "WM ACTION: Repair team to attend - ETA TBC"
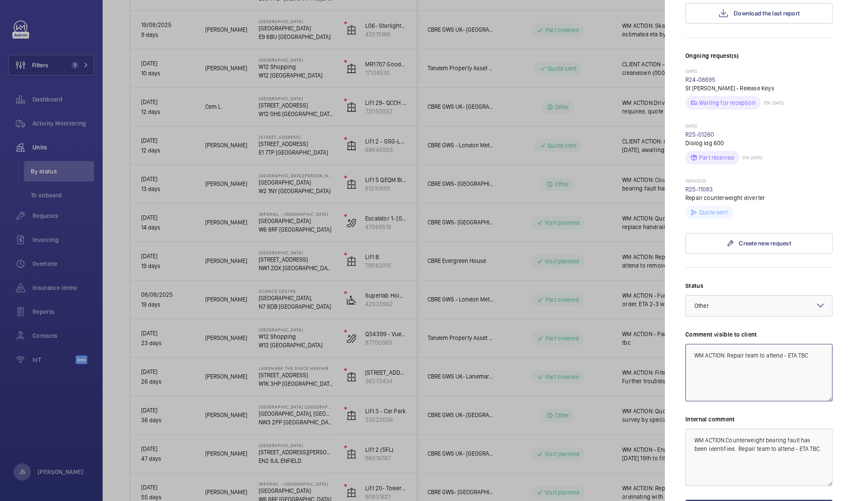
click at [786, 344] on textarea "WM ACTION: Repair team to attend - ETA TBC" at bounding box center [759, 372] width 147 height 57
click at [788, 344] on textarea "WM ACTION: Repair team to attend - ETA TBC" at bounding box center [759, 372] width 147 height 57
drag, startPoint x: 694, startPoint y: 323, endPoint x: 718, endPoint y: 321, distance: 24.0
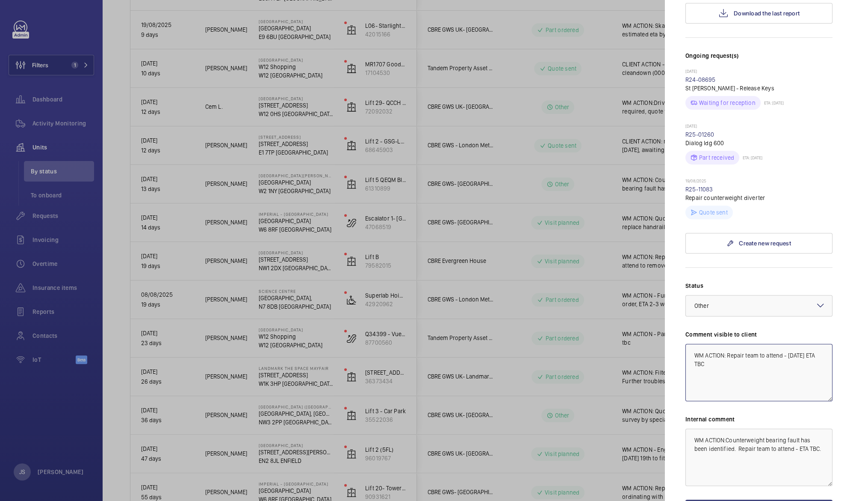
click at [718, 344] on textarea "WM ACTION: Repair team to attend - [DATE] ETA TBC" at bounding box center [759, 372] width 147 height 57
click at [761, 344] on textarea "WM ACTION: Repair team to attend - [DATE] for removal. Re-attend provisionally" at bounding box center [759, 372] width 147 height 57
click at [728, 344] on textarea "WM ACTION: Repair team to attend - [DATE] for removal. Re-attend provisionally …" at bounding box center [759, 372] width 147 height 57
click at [786, 344] on textarea "WM ACTION: Repair team to attend - [DATE] for removal. Re-attend provisionally …" at bounding box center [759, 372] width 147 height 57
type textarea "WM ACTION: Repair team to attend - [DATE] for removal. Re-attend provisionally …"
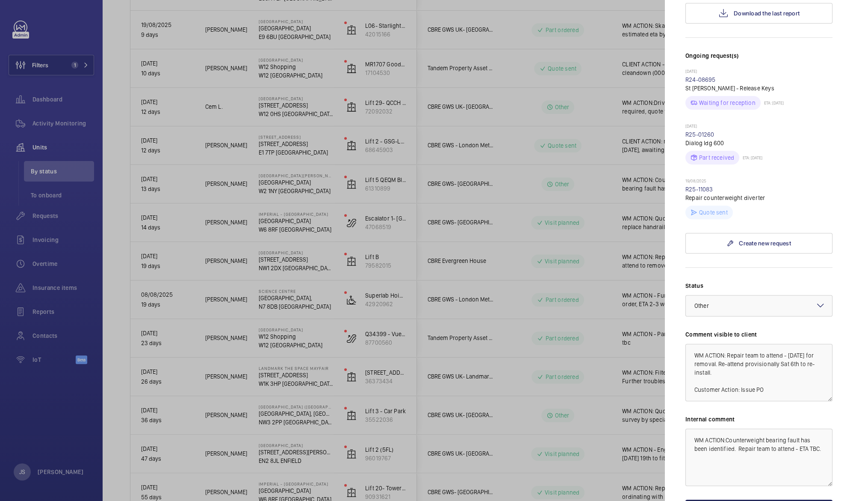
click at [769, 499] on button "Save the changes" at bounding box center [759, 509] width 147 height 21
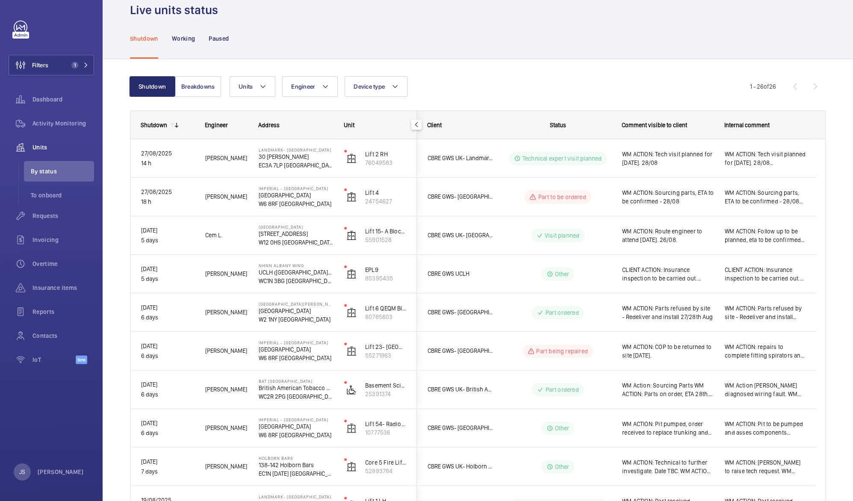
scroll to position [0, 0]
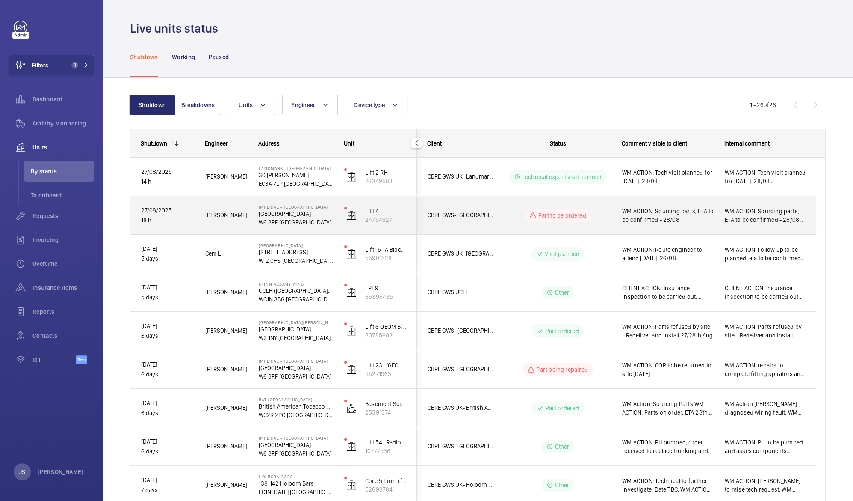
click at [665, 212] on span "WM ACTION: Sourcing parts, ETA to be confirmed - 28/08" at bounding box center [668, 215] width 92 height 17
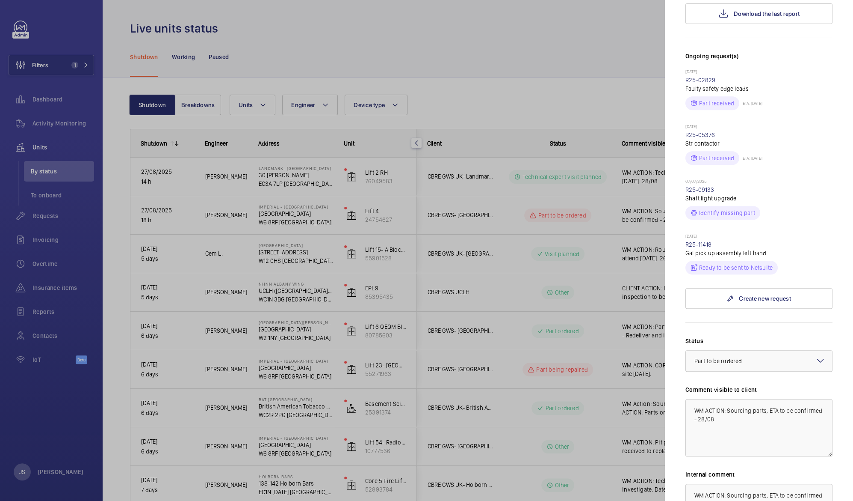
scroll to position [239, 0]
click at [549, 54] on div at bounding box center [426, 250] width 853 height 501
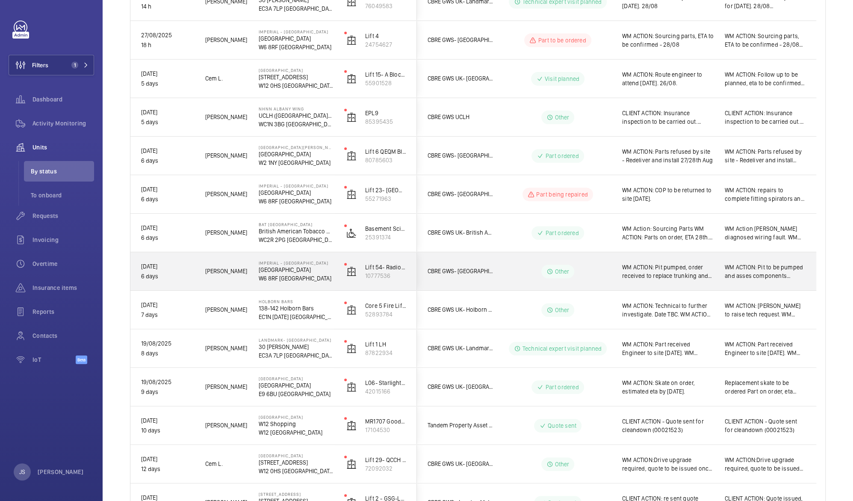
scroll to position [175, 0]
click at [655, 161] on span "WM ACTION: Parts refused by site - Redeliver and install 27/28th Aug" at bounding box center [668, 156] width 92 height 17
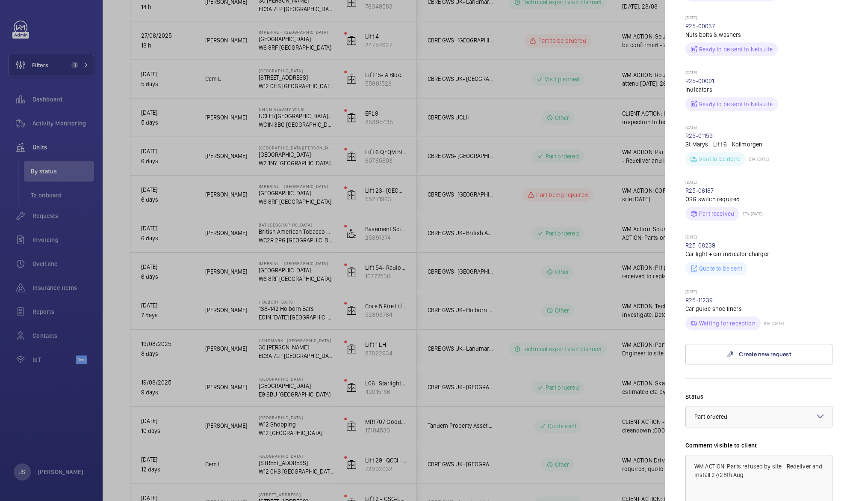
scroll to position [417, 0]
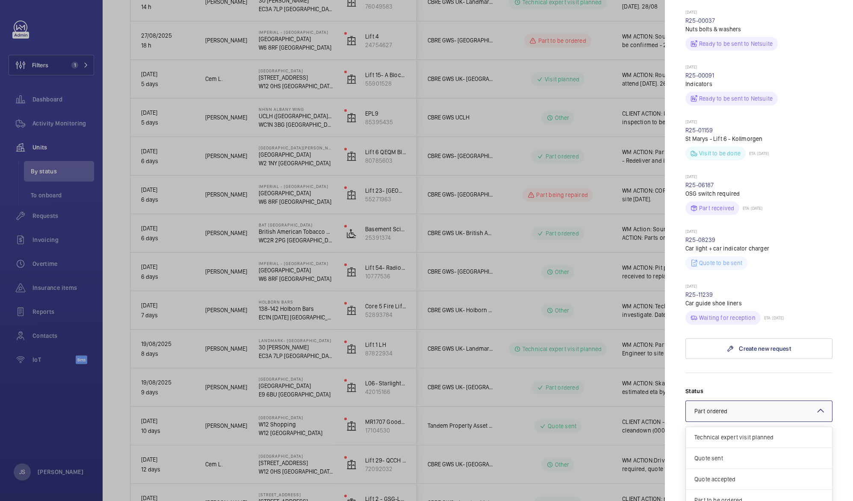
click at [816, 405] on mat-icon at bounding box center [821, 410] width 10 height 10
click at [772, 486] on span "Visit planned" at bounding box center [759, 490] width 129 height 9
click at [816, 405] on mat-icon at bounding box center [821, 410] width 10 height 10
click at [767, 486] on span "Visit planned" at bounding box center [756, 490] width 122 height 9
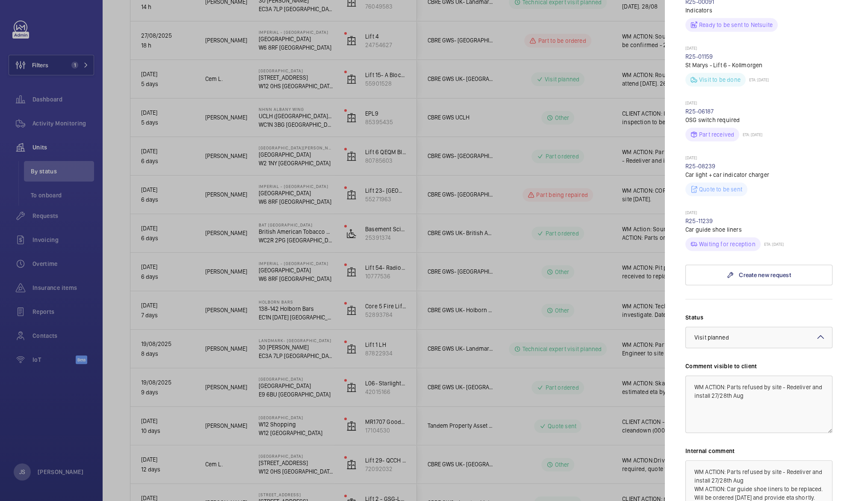
scroll to position [547, 0]
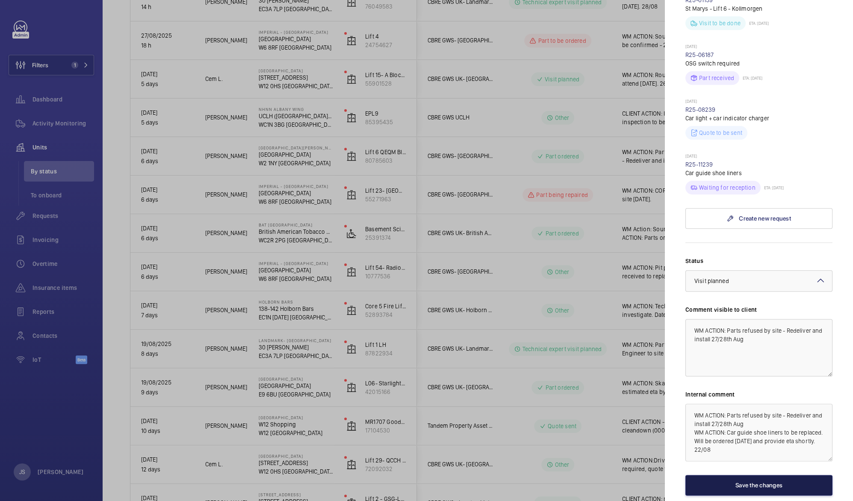
click at [774, 474] on button "Save the changes" at bounding box center [759, 484] width 147 height 21
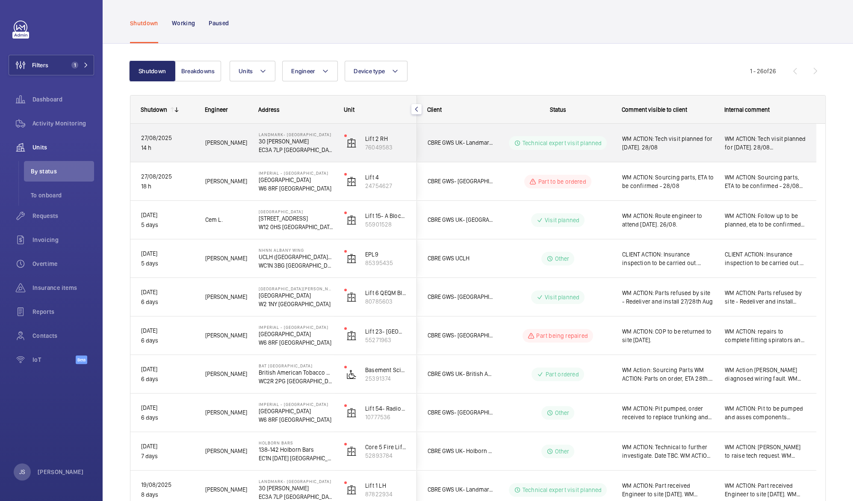
scroll to position [33, 0]
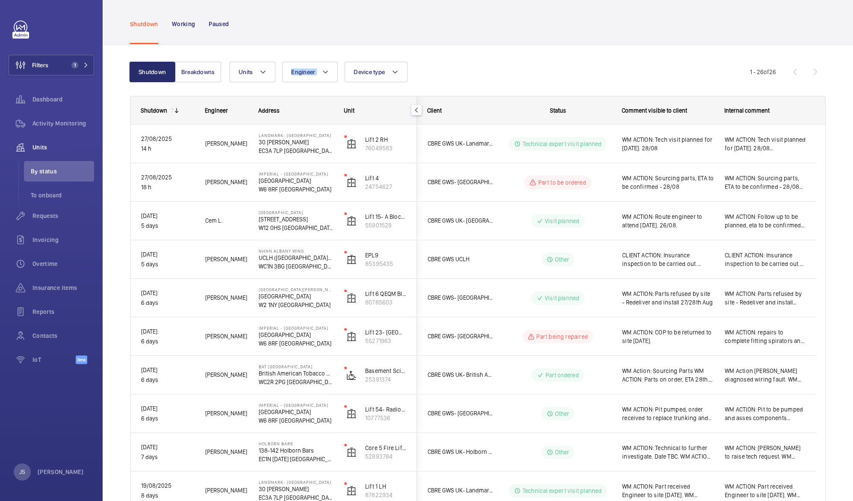
drag, startPoint x: 326, startPoint y: 82, endPoint x: 260, endPoint y: 60, distance: 69.1
click at [253, 67] on button "Units" at bounding box center [253, 72] width 46 height 21
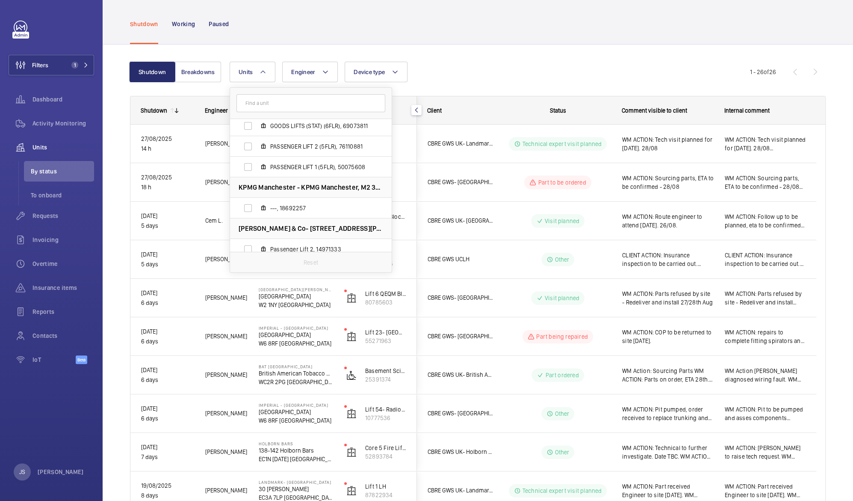
scroll to position [0, 0]
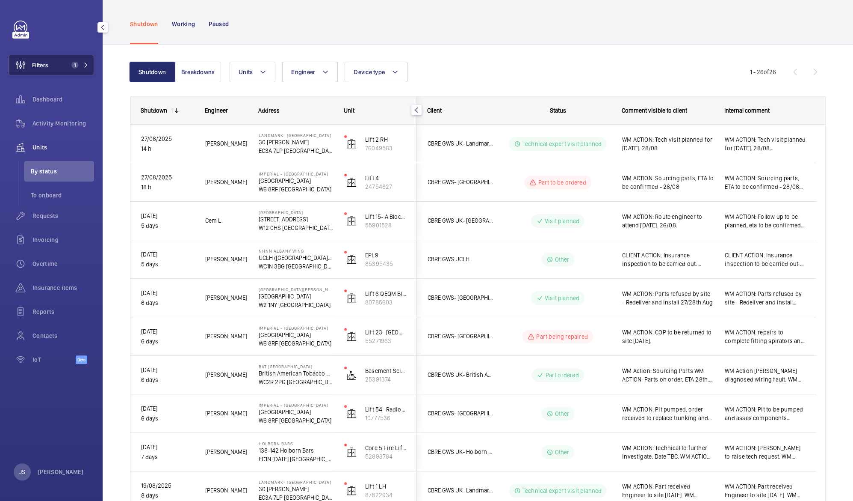
click at [76, 65] on span "1" at bounding box center [74, 65] width 7 height 7
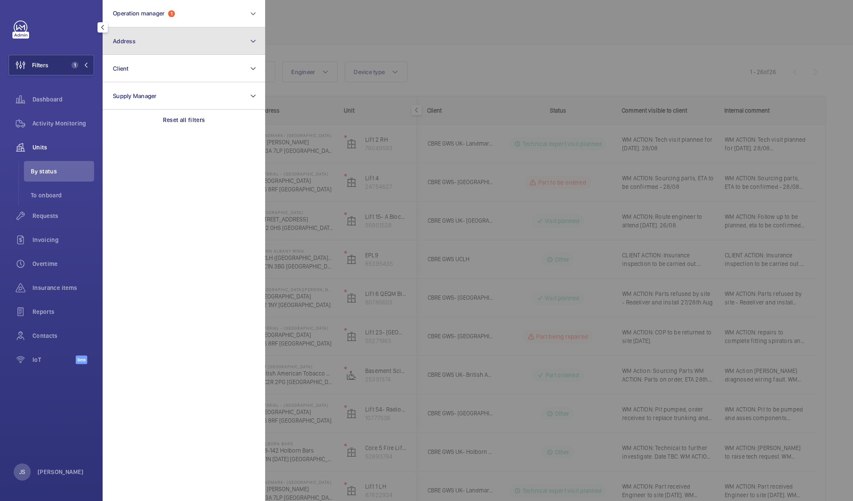
click at [149, 44] on button "Address" at bounding box center [184, 40] width 163 height 27
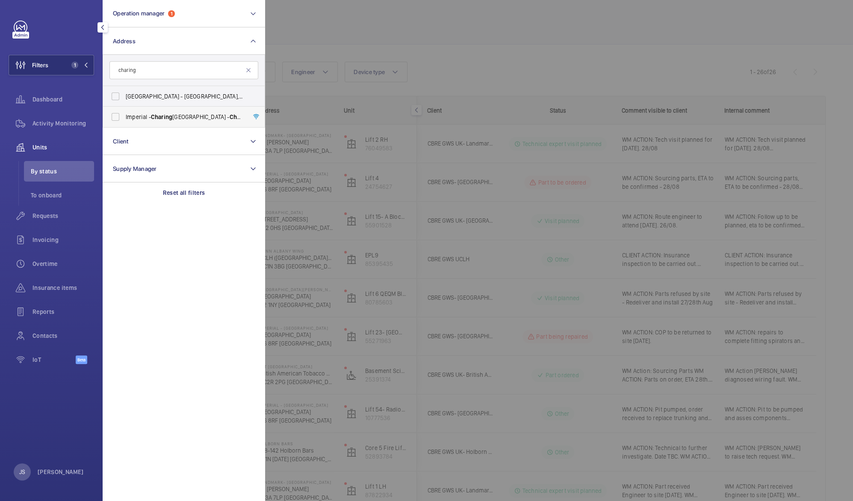
type input "charing"
click at [145, 118] on span "[GEOGRAPHIC_DATA] - [GEOGRAPHIC_DATA]" at bounding box center [185, 117] width 118 height 9
click at [124, 118] on input "[GEOGRAPHIC_DATA] - [GEOGRAPHIC_DATA]" at bounding box center [115, 116] width 17 height 17
checkbox input "true"
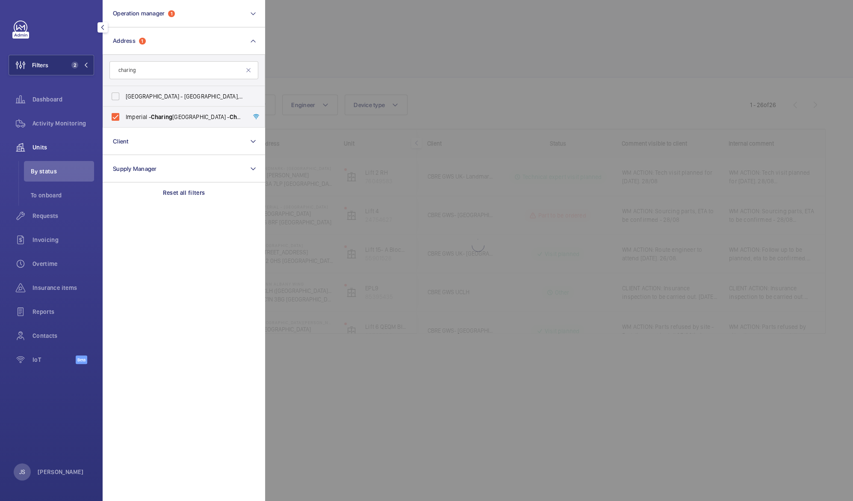
click at [382, 48] on div at bounding box center [691, 250] width 853 height 501
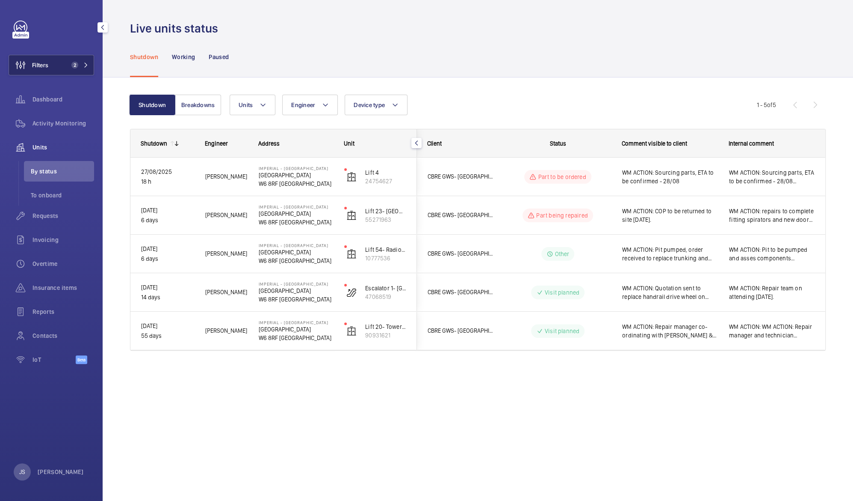
click at [54, 72] on button "Filters 2" at bounding box center [52, 65] width 86 height 21
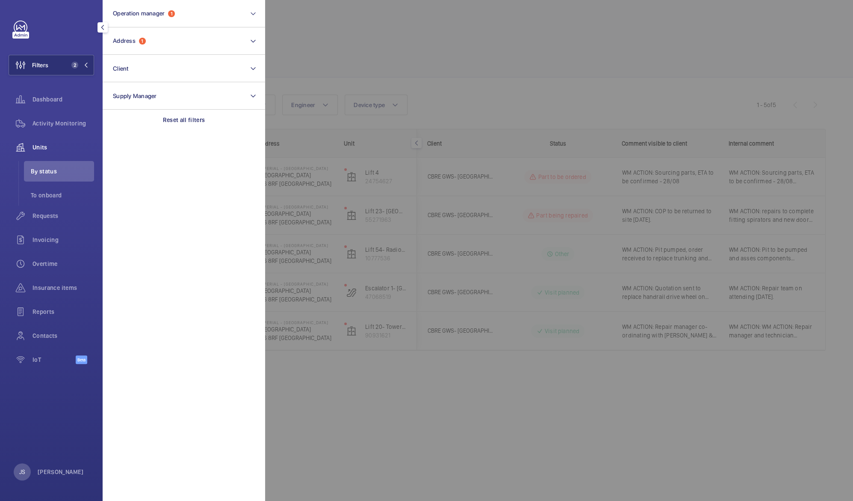
click at [360, 35] on div at bounding box center [691, 250] width 853 height 501
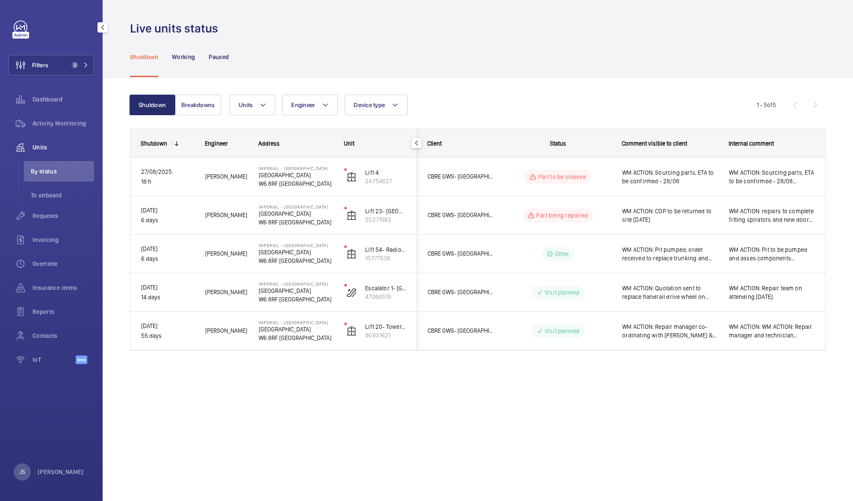
click at [175, 147] on wm-front-sortable-header-cell "Shutdown" at bounding box center [162, 143] width 64 height 27
click at [175, 144] on mat-icon at bounding box center [176, 143] width 7 height 7
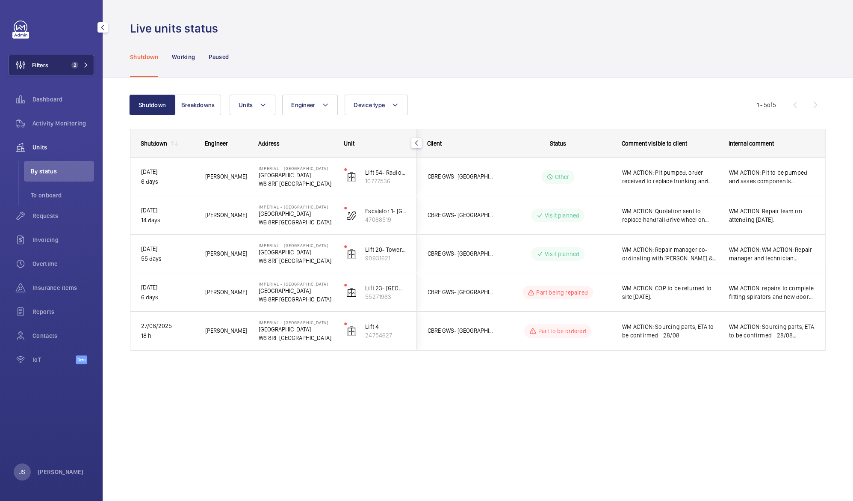
click at [62, 68] on button "Filters 2" at bounding box center [52, 65] width 86 height 21
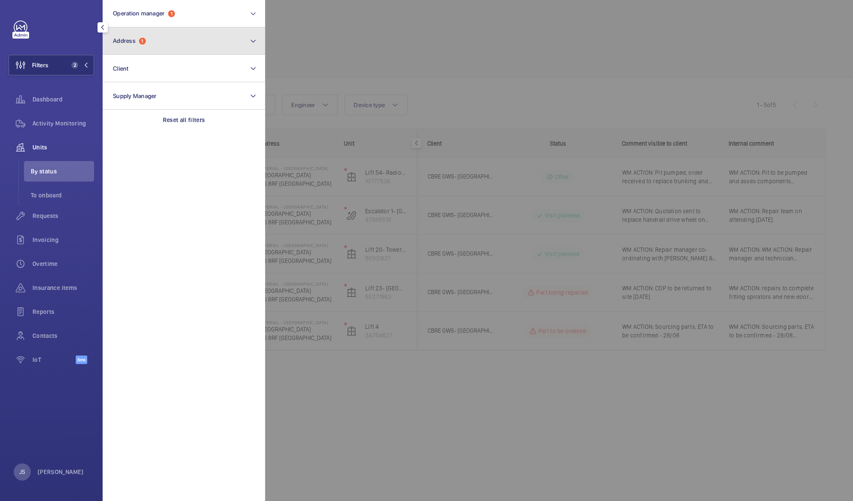
click at [137, 46] on button "Address 1" at bounding box center [184, 40] width 163 height 27
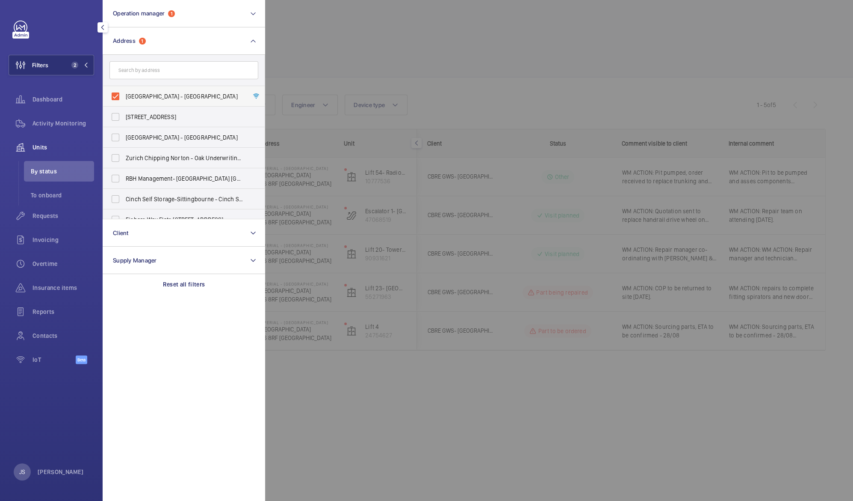
click at [117, 94] on label "[GEOGRAPHIC_DATA] - [GEOGRAPHIC_DATA]" at bounding box center [177, 96] width 149 height 21
click at [117, 94] on input "[GEOGRAPHIC_DATA] - [GEOGRAPHIC_DATA]" at bounding box center [115, 96] width 17 height 17
checkbox input "false"
click at [188, 44] on button "Address" at bounding box center [184, 40] width 163 height 27
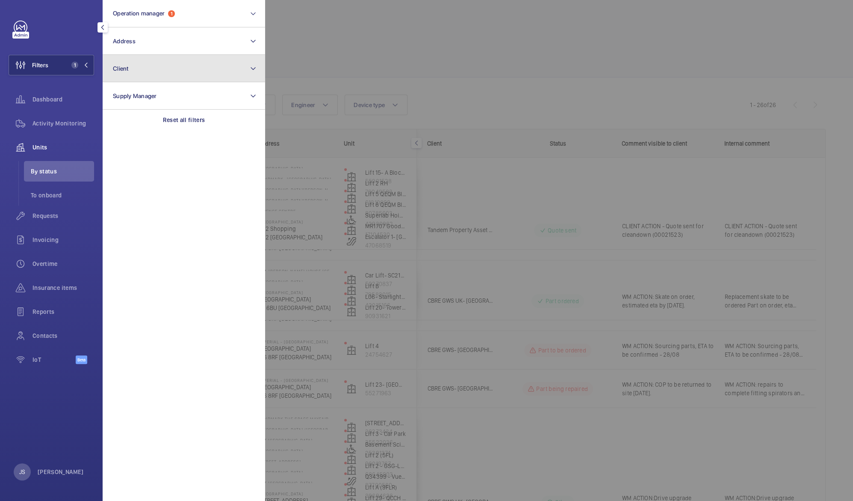
click at [170, 75] on button "Client" at bounding box center [184, 68] width 163 height 27
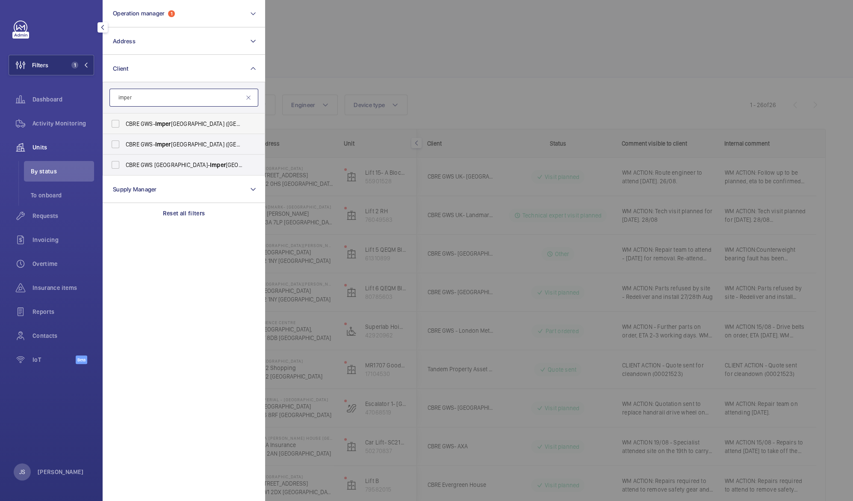
type input "imper"
click at [118, 123] on label "CBRE GWS- Imper ial Hospital ([GEOGRAPHIC_DATA])" at bounding box center [177, 123] width 149 height 21
click at [118, 123] on input "CBRE GWS- Imper ial Hospital ([GEOGRAPHIC_DATA])" at bounding box center [115, 123] width 17 height 17
checkbox input "true"
click at [116, 146] on label "CBRE GWS- [GEOGRAPHIC_DATA] ([GEOGRAPHIC_DATA][PERSON_NAME])" at bounding box center [177, 144] width 149 height 21
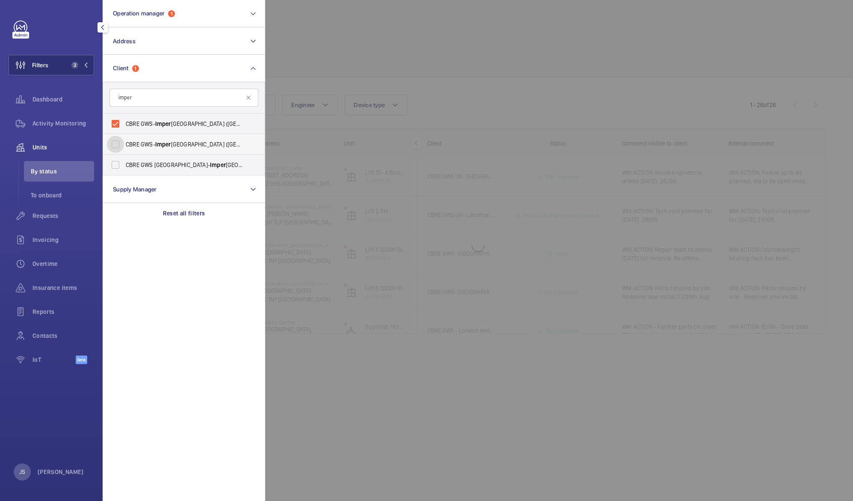
click at [116, 146] on input "CBRE GWS- [GEOGRAPHIC_DATA] ([GEOGRAPHIC_DATA][PERSON_NAME])" at bounding box center [115, 144] width 17 height 17
checkbox input "true"
click at [114, 163] on label "CBRE GWS UK- [GEOGRAPHIC_DATA] ([GEOGRAPHIC_DATA])" at bounding box center [177, 164] width 149 height 21
click at [114, 163] on input "CBRE GWS UK- [GEOGRAPHIC_DATA] ([GEOGRAPHIC_DATA])" at bounding box center [115, 164] width 17 height 17
checkbox input "true"
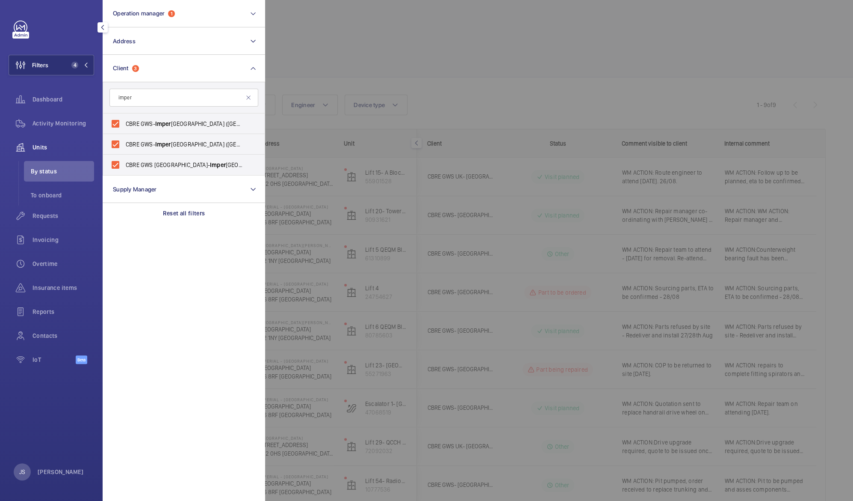
click at [288, 51] on div at bounding box center [691, 250] width 853 height 501
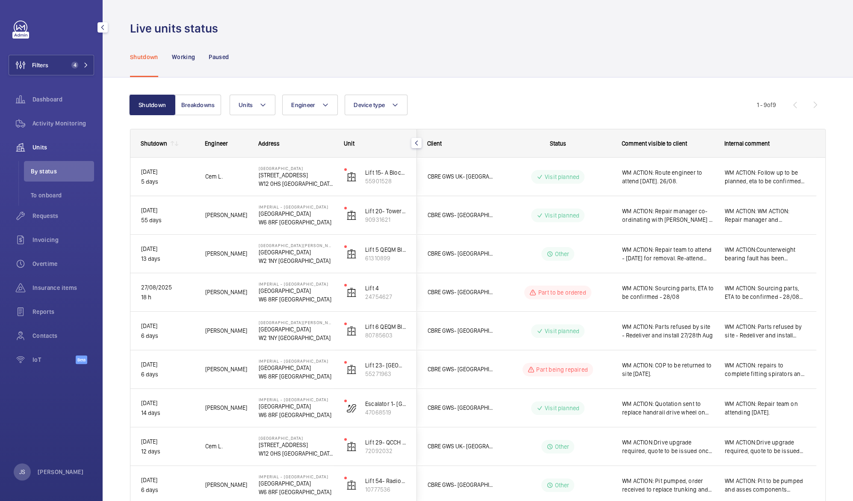
scroll to position [44, 0]
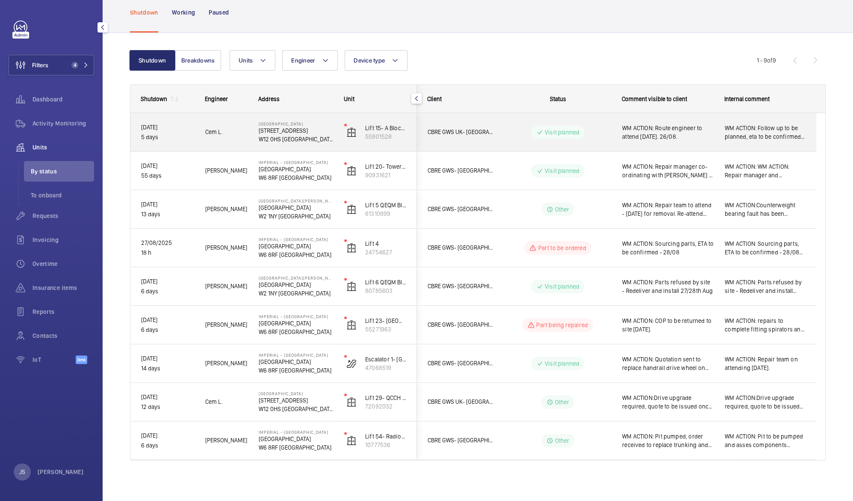
click at [659, 140] on div "WM ACTION: Route engineer to attend [DATE]. 26/08." at bounding box center [668, 132] width 92 height 20
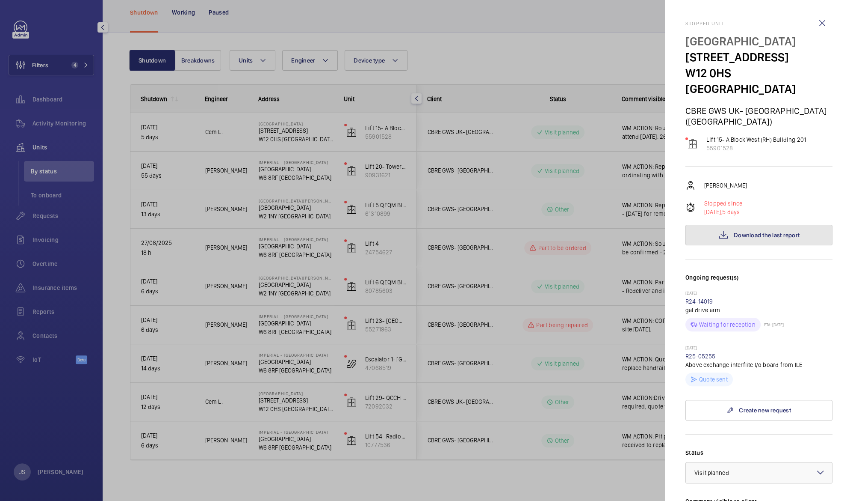
click at [775, 231] on span "Download the last report" at bounding box center [767, 234] width 66 height 7
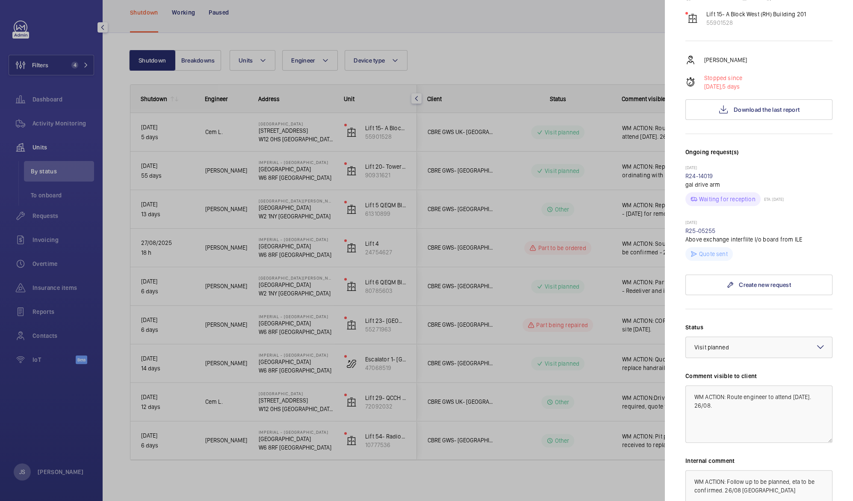
scroll to position [132, 0]
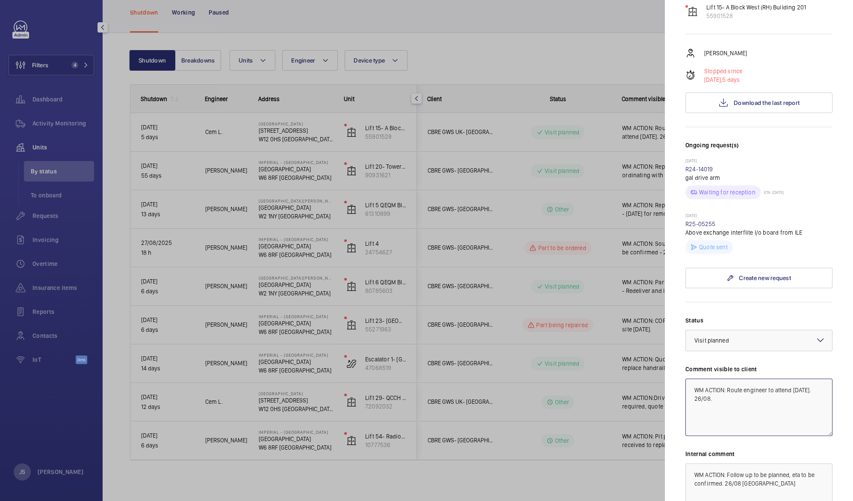
drag, startPoint x: 728, startPoint y: 372, endPoint x: 788, endPoint y: 383, distance: 60.6
click at [788, 383] on textarea "WM ACTION: Route engineer to attend [DATE]. 26/08." at bounding box center [759, 406] width 147 height 57
type textarea "WM ACTION: Shutdown pending Tech visit tbc."
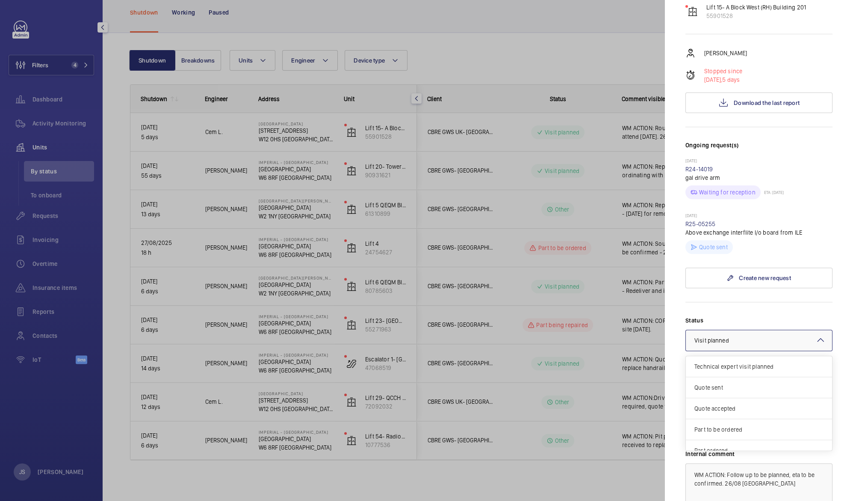
click at [816, 335] on mat-icon at bounding box center [821, 340] width 10 height 10
click at [784, 362] on span "Technical expert visit planned" at bounding box center [759, 366] width 129 height 9
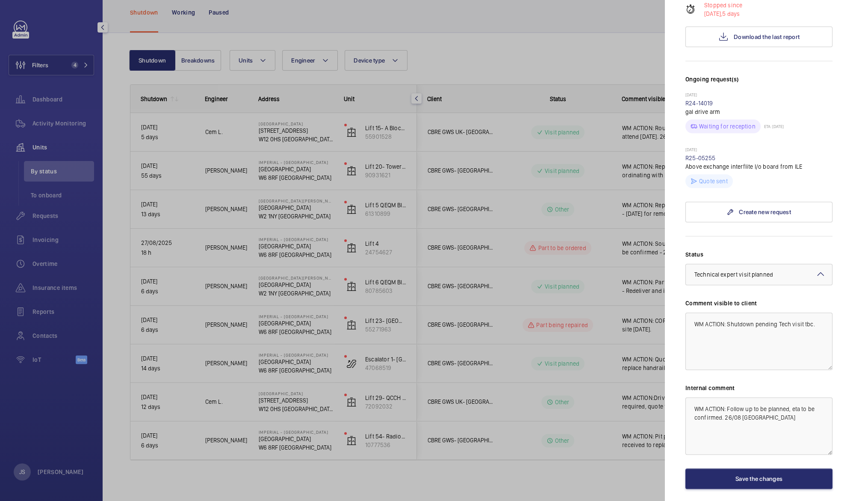
scroll to position [218, 0]
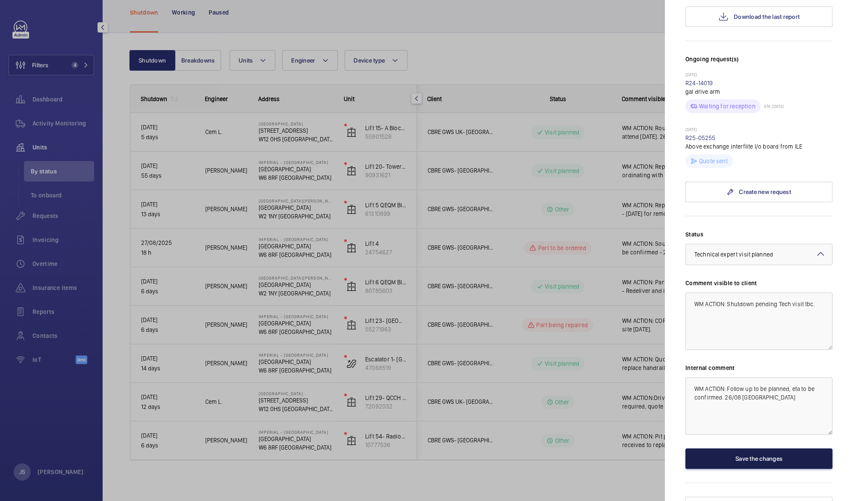
click at [774, 448] on button "Save the changes" at bounding box center [759, 458] width 147 height 21
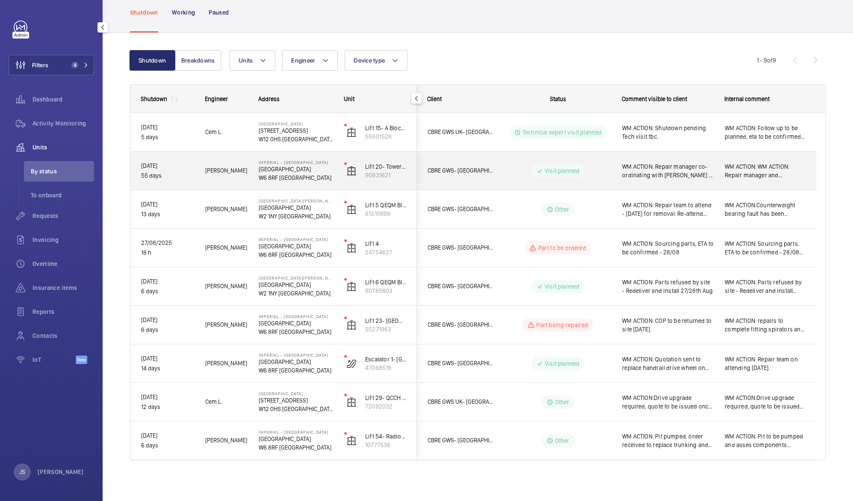
click at [669, 169] on span "WM ACTION: Repair manager co-ordinating with [PERSON_NAME] & [PERSON_NAME] on n…" at bounding box center [668, 170] width 92 height 17
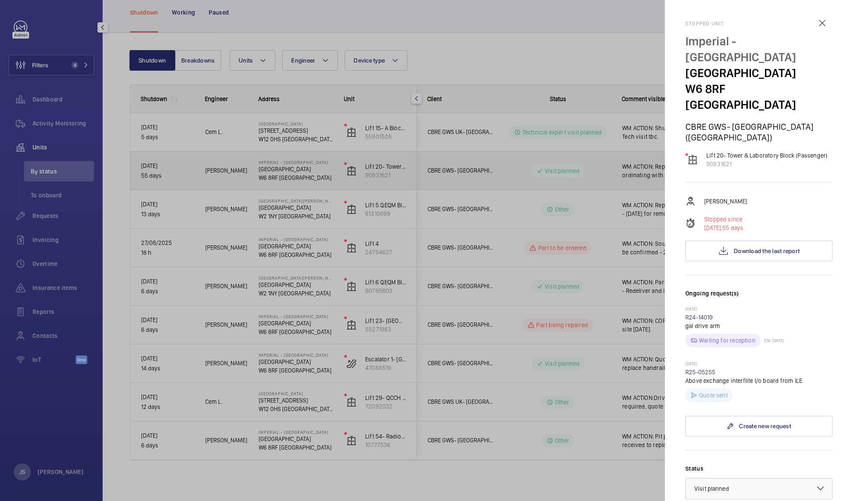
click at [669, 169] on div at bounding box center [426, 250] width 853 height 501
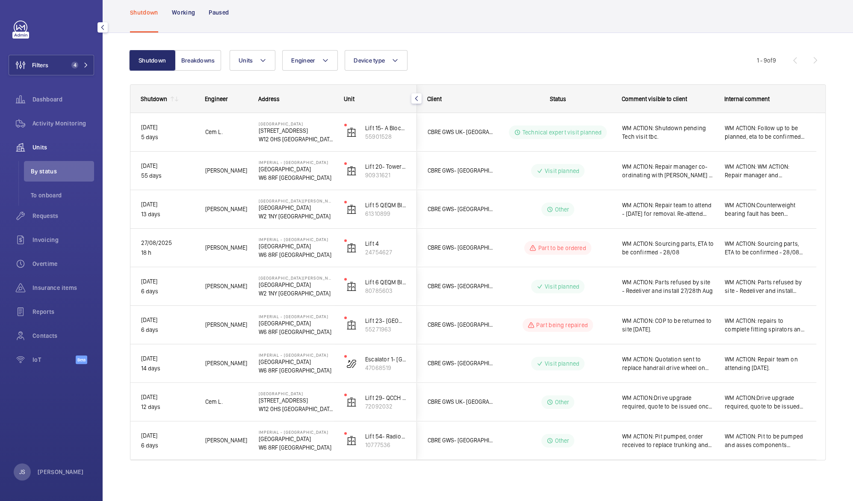
drag, startPoint x: 669, startPoint y: 169, endPoint x: 651, endPoint y: 250, distance: 83.0
click at [651, 250] on span "WM ACTION: Sourcing parts, ETA to be confirmed - 28/08" at bounding box center [668, 247] width 92 height 17
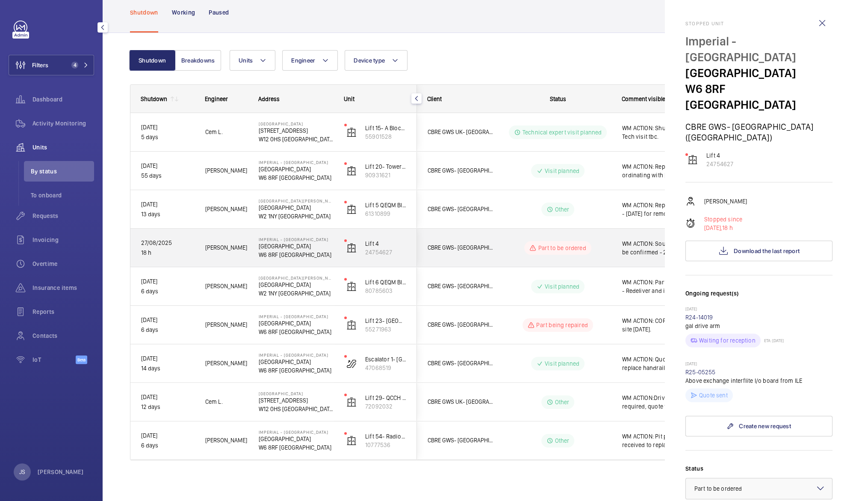
click at [651, 250] on div at bounding box center [426, 250] width 853 height 501
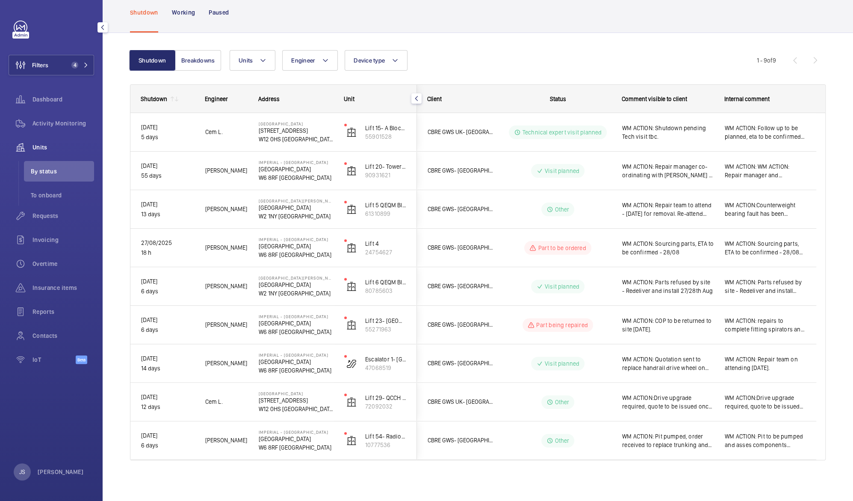
click at [651, 250] on span "WM ACTION: Sourcing parts, ETA to be confirmed - 28/08" at bounding box center [668, 247] width 92 height 17
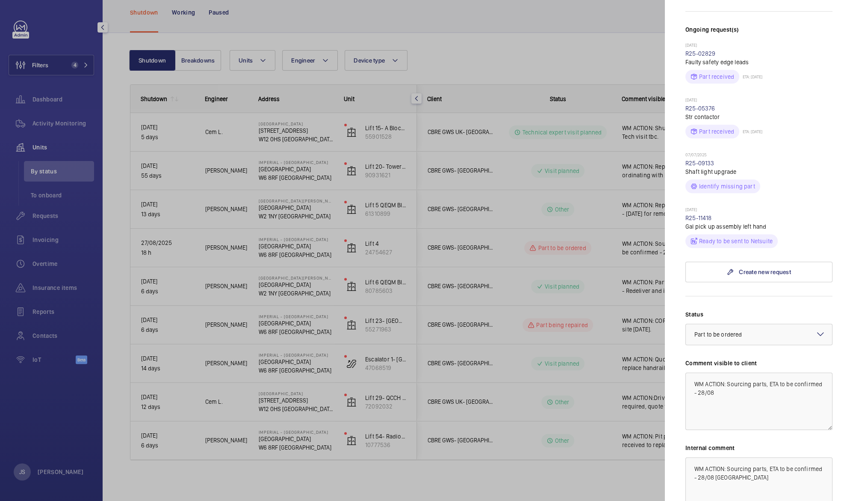
scroll to position [344, 0]
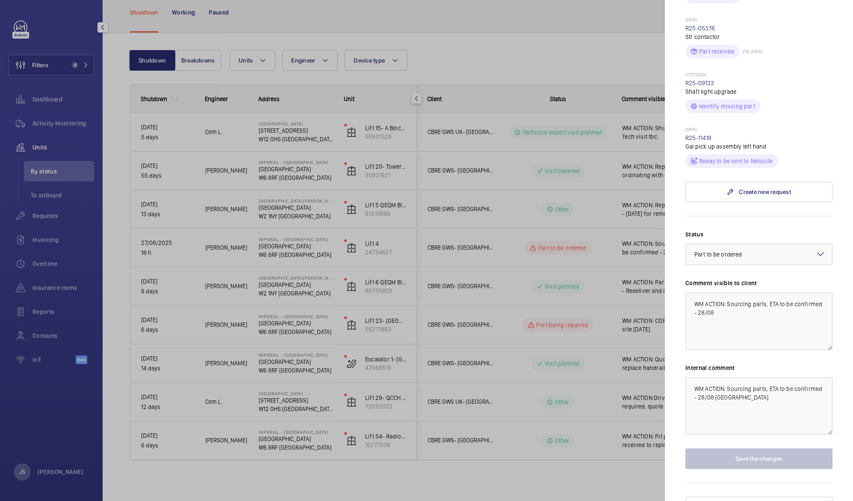
click at [555, 47] on div at bounding box center [426, 250] width 853 height 501
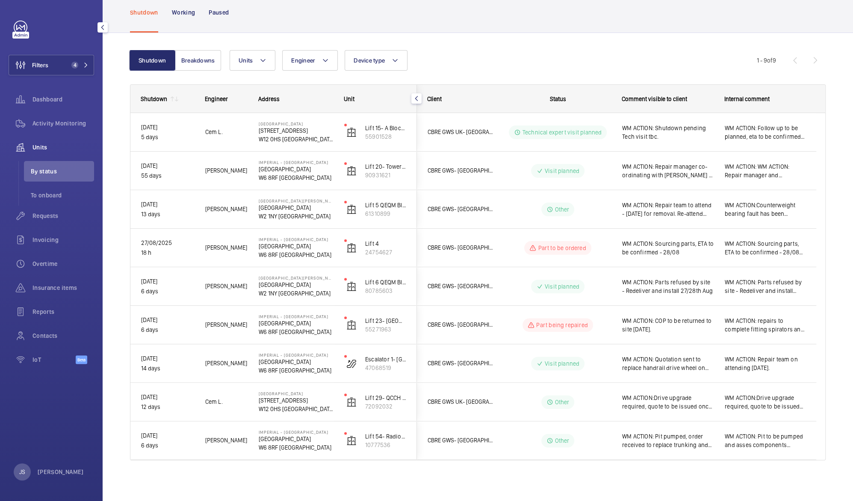
scroll to position [0, 0]
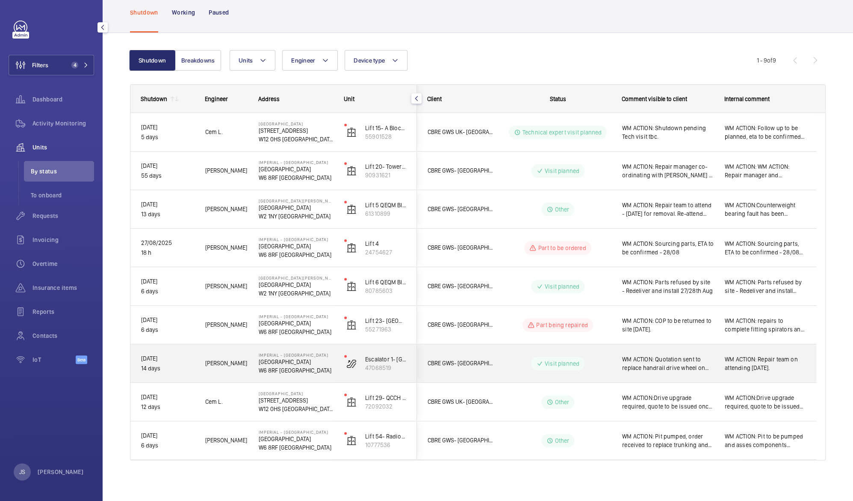
click at [648, 363] on span "WM ACTION: Quotation sent to replace handrail drive wheel on Escalator 2 , awai…" at bounding box center [668, 363] width 92 height 17
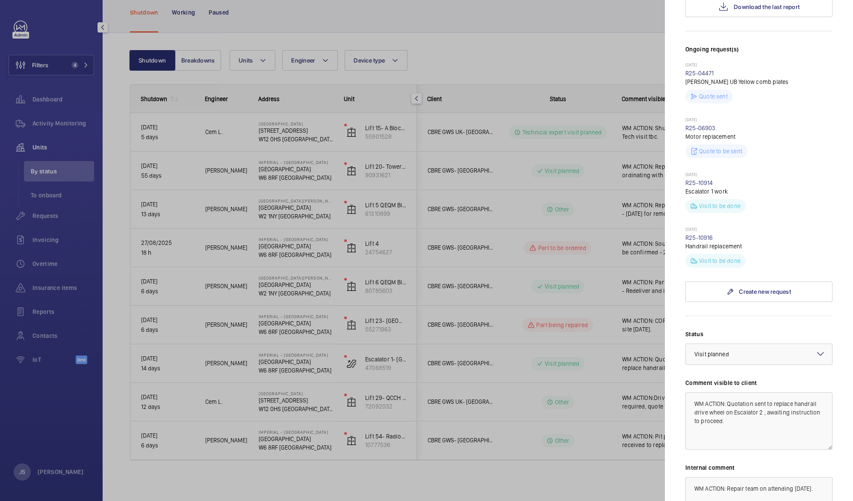
scroll to position [245, 0]
click at [772, 405] on textarea "WM ACTION: Quotation sent to replace handrail drive wheel on Escalator 2 , awai…" at bounding box center [759, 419] width 147 height 57
type textarea "WM ACTION: Quotation sent to replace handrail drive wheel on Escalator 2 , awai…"
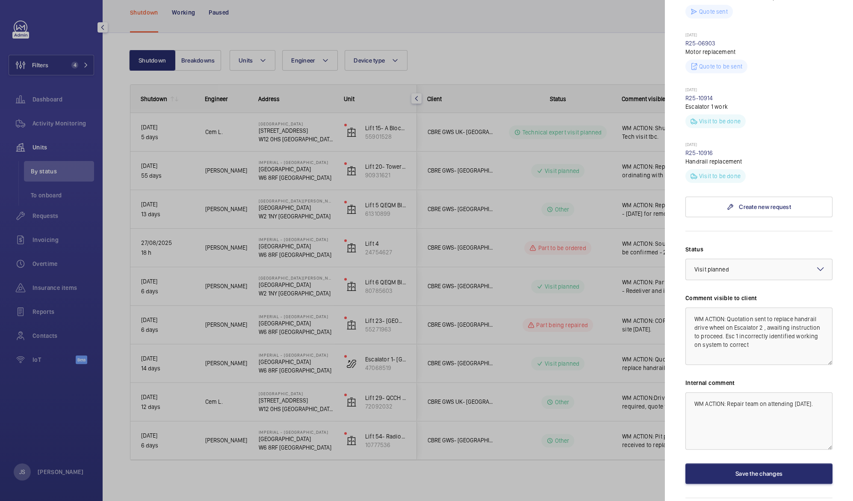
scroll to position [344, 0]
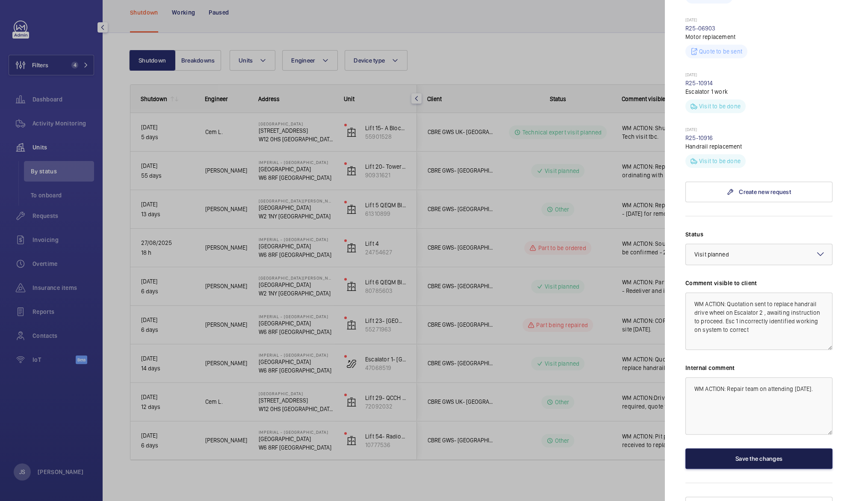
click at [767, 448] on button "Save the changes" at bounding box center [759, 458] width 147 height 21
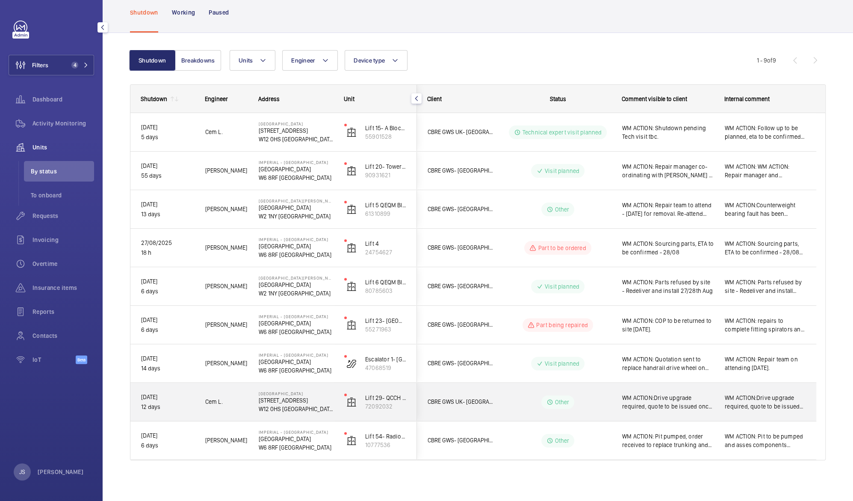
click at [682, 403] on span "WM ACTION:Drive upgrade required, quote to be issued once costs have been sourc…" at bounding box center [668, 401] width 92 height 17
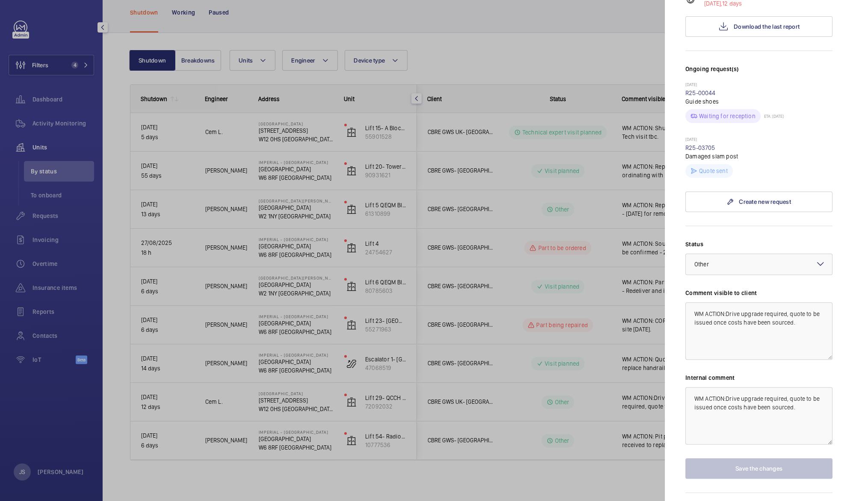
scroll to position [218, 0]
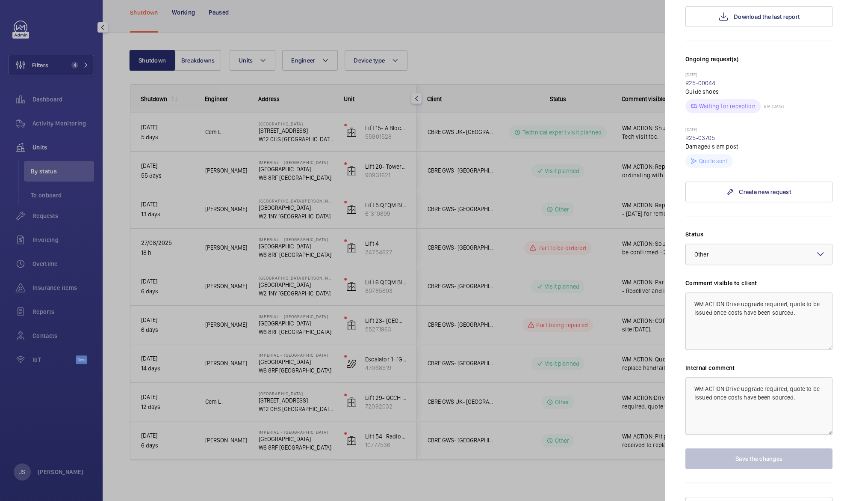
click at [597, 314] on div at bounding box center [426, 250] width 853 height 501
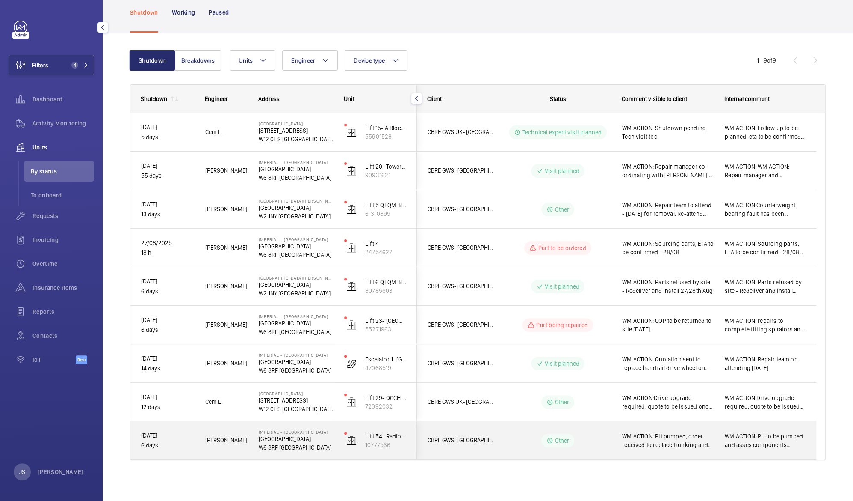
click at [684, 440] on span "WM ACTION: Pit pumped, order received to replace trunking and wiring in the pit…" at bounding box center [668, 440] width 92 height 17
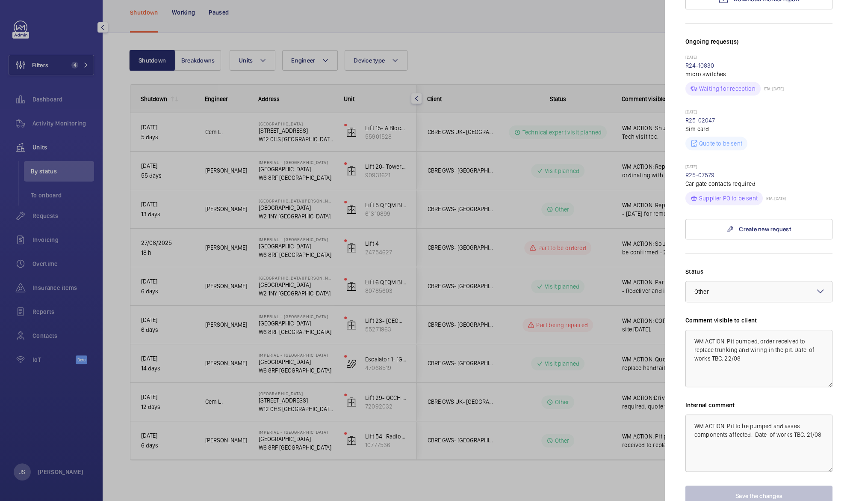
scroll to position [258, 0]
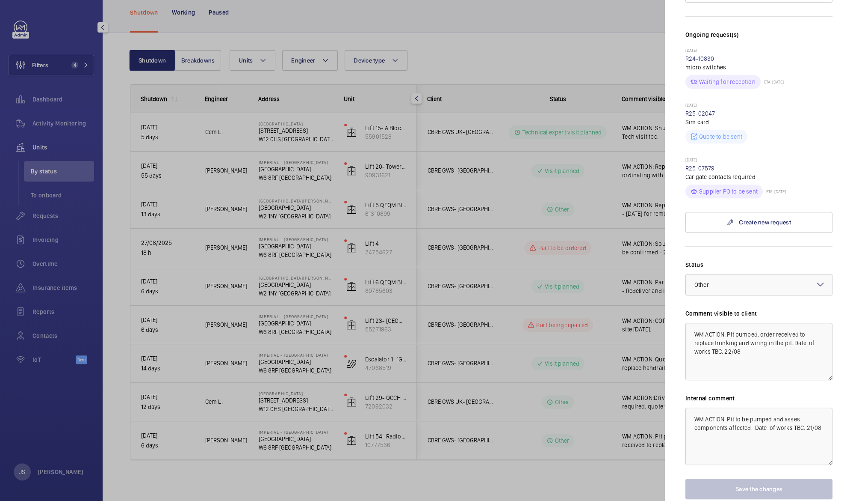
click at [569, 43] on div at bounding box center [426, 250] width 853 height 501
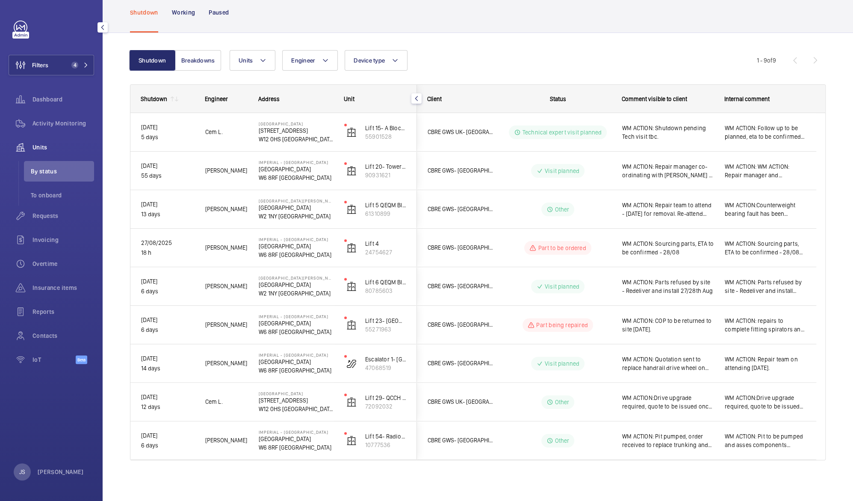
scroll to position [0, 0]
click at [56, 66] on button "Filters 4" at bounding box center [52, 65] width 86 height 21
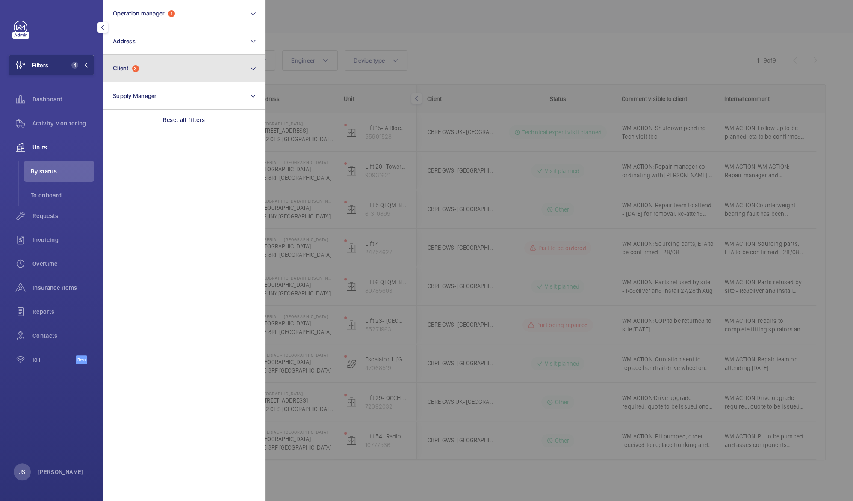
click at [127, 67] on span "Client" at bounding box center [121, 68] width 16 height 7
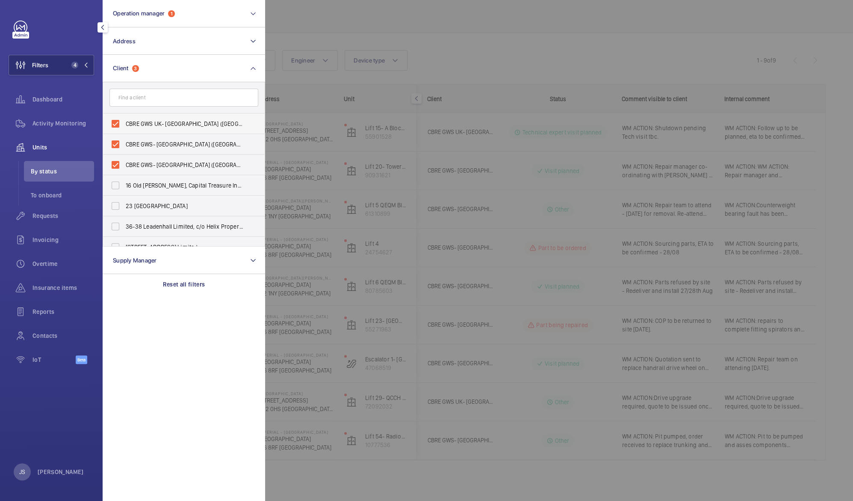
click at [137, 121] on span "CBRE GWS UK- [GEOGRAPHIC_DATA] ([GEOGRAPHIC_DATA])" at bounding box center [185, 123] width 118 height 9
click at [124, 121] on input "CBRE GWS UK- [GEOGRAPHIC_DATA] ([GEOGRAPHIC_DATA])" at bounding box center [115, 123] width 17 height 17
checkbox input "false"
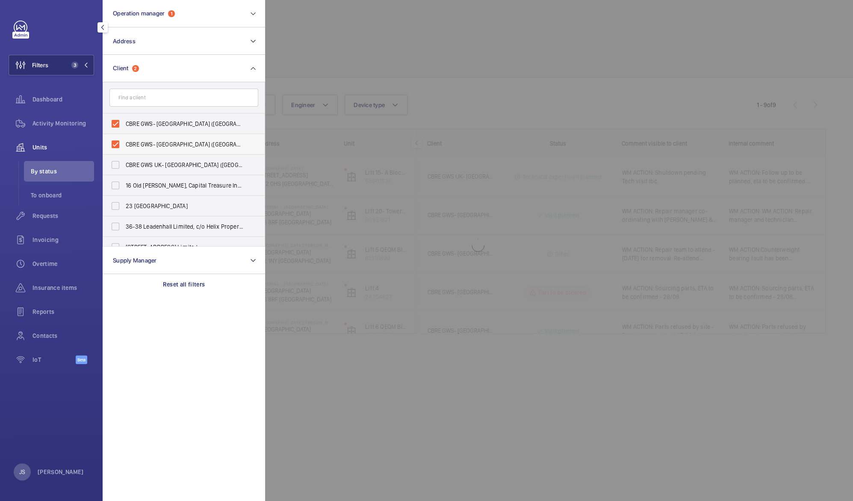
click at [137, 140] on span "CBRE GWS- [GEOGRAPHIC_DATA] ([GEOGRAPHIC_DATA])" at bounding box center [185, 144] width 118 height 9
click at [124, 140] on input "CBRE GWS- [GEOGRAPHIC_DATA] ([GEOGRAPHIC_DATA])" at bounding box center [115, 144] width 17 height 17
checkbox input "false"
click at [140, 123] on span "CBRE GWS- [GEOGRAPHIC_DATA] ([GEOGRAPHIC_DATA][PERSON_NAME])" at bounding box center [185, 123] width 118 height 9
click at [124, 123] on input "CBRE GWS- [GEOGRAPHIC_DATA] ([GEOGRAPHIC_DATA][PERSON_NAME])" at bounding box center [115, 123] width 17 height 17
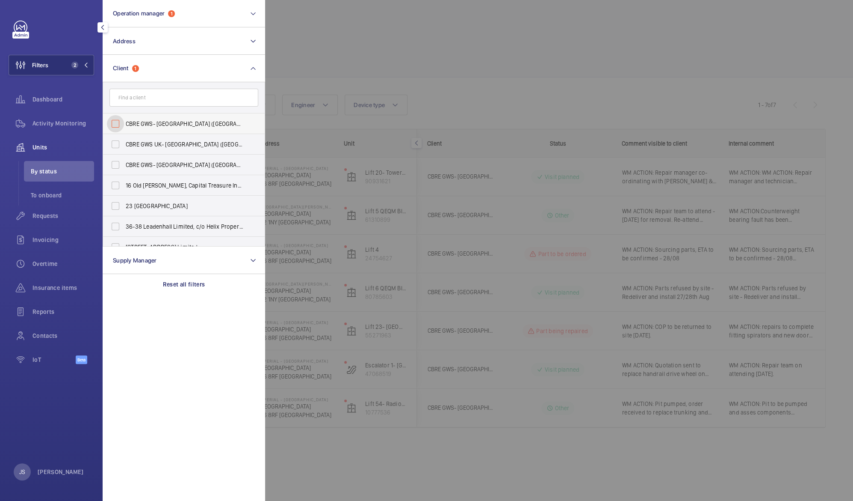
checkbox input "false"
click at [371, 68] on div at bounding box center [691, 250] width 853 height 501
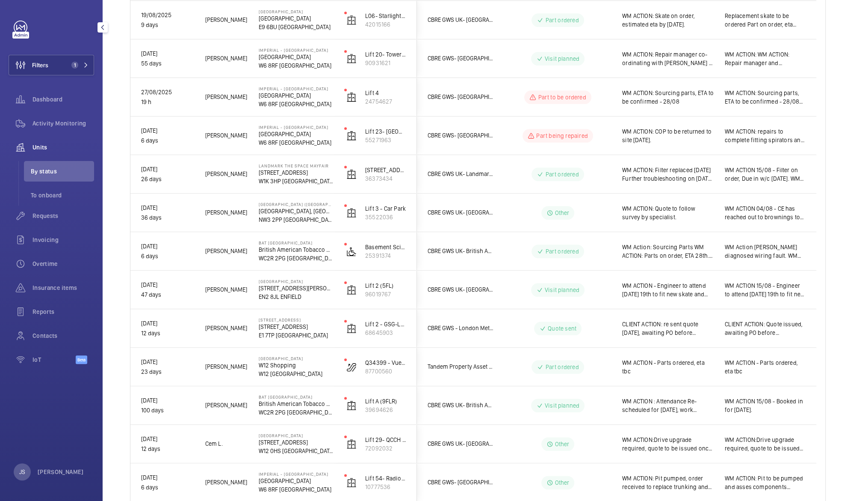
scroll to position [511, 0]
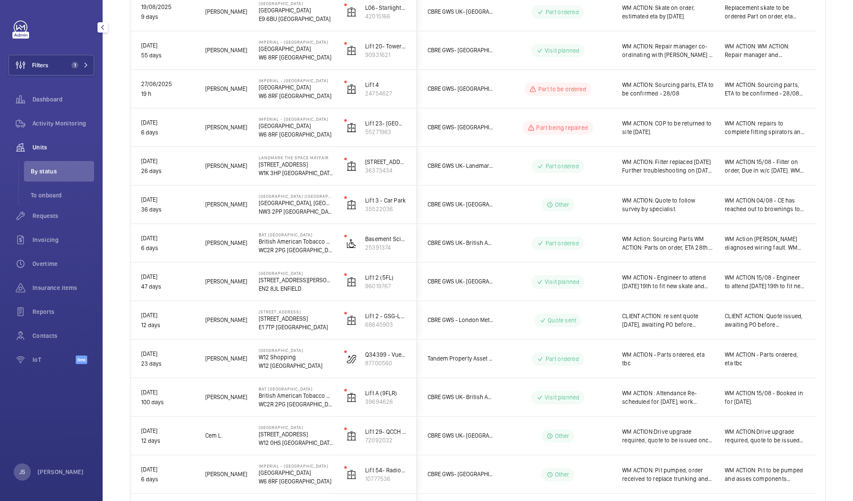
click at [280, 362] on p "W12 [GEOGRAPHIC_DATA]" at bounding box center [296, 365] width 74 height 9
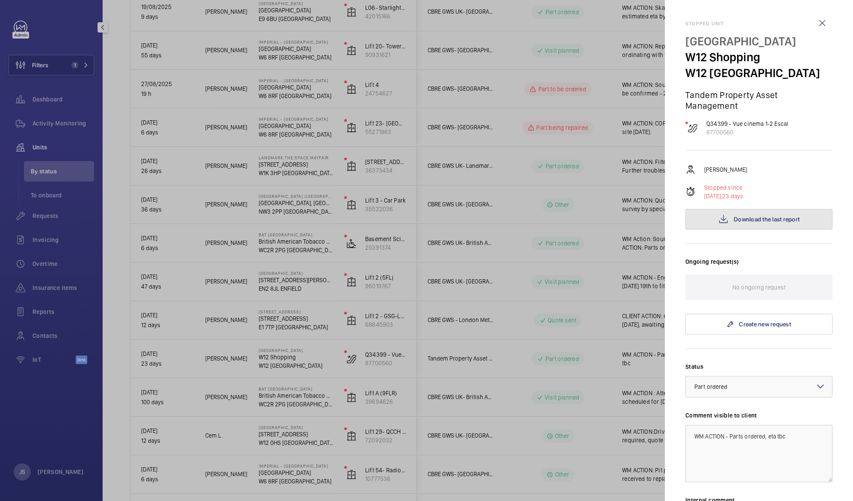
click at [775, 223] on button "Download the last report" at bounding box center [759, 219] width 147 height 21
